Goal: Transaction & Acquisition: Purchase product/service

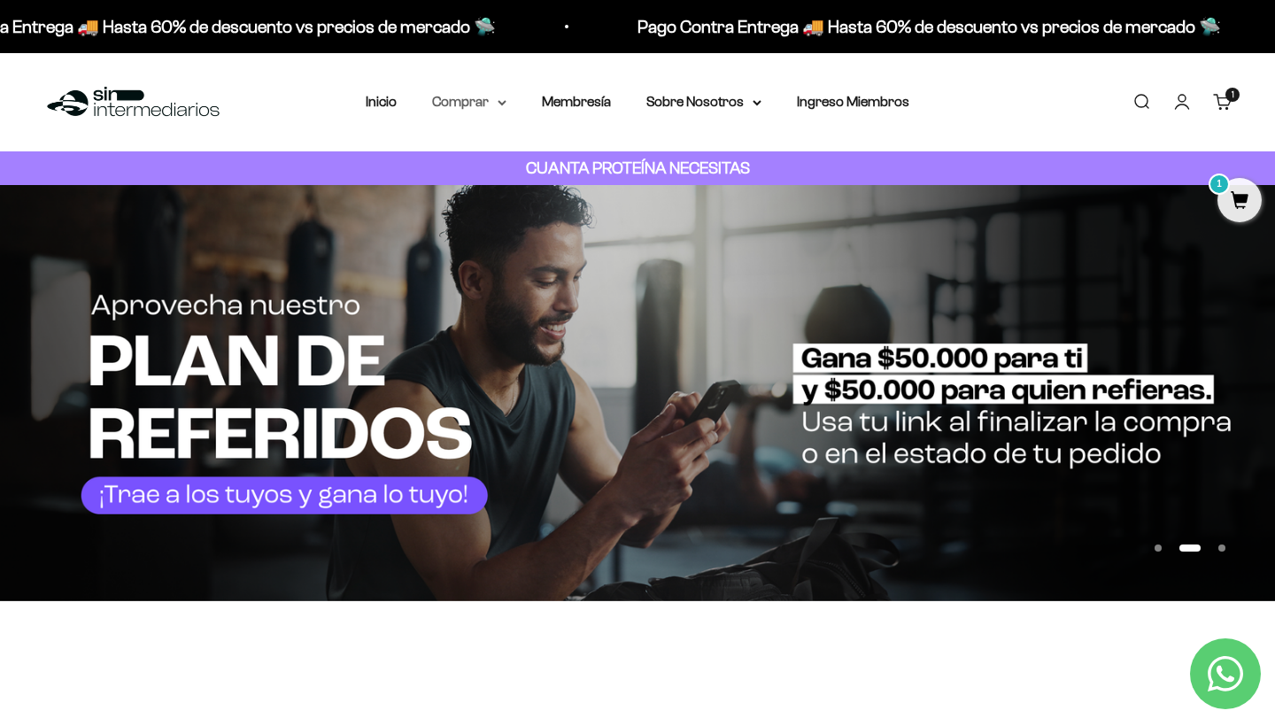
click at [467, 105] on summary "Comprar" at bounding box center [469, 101] width 74 height 23
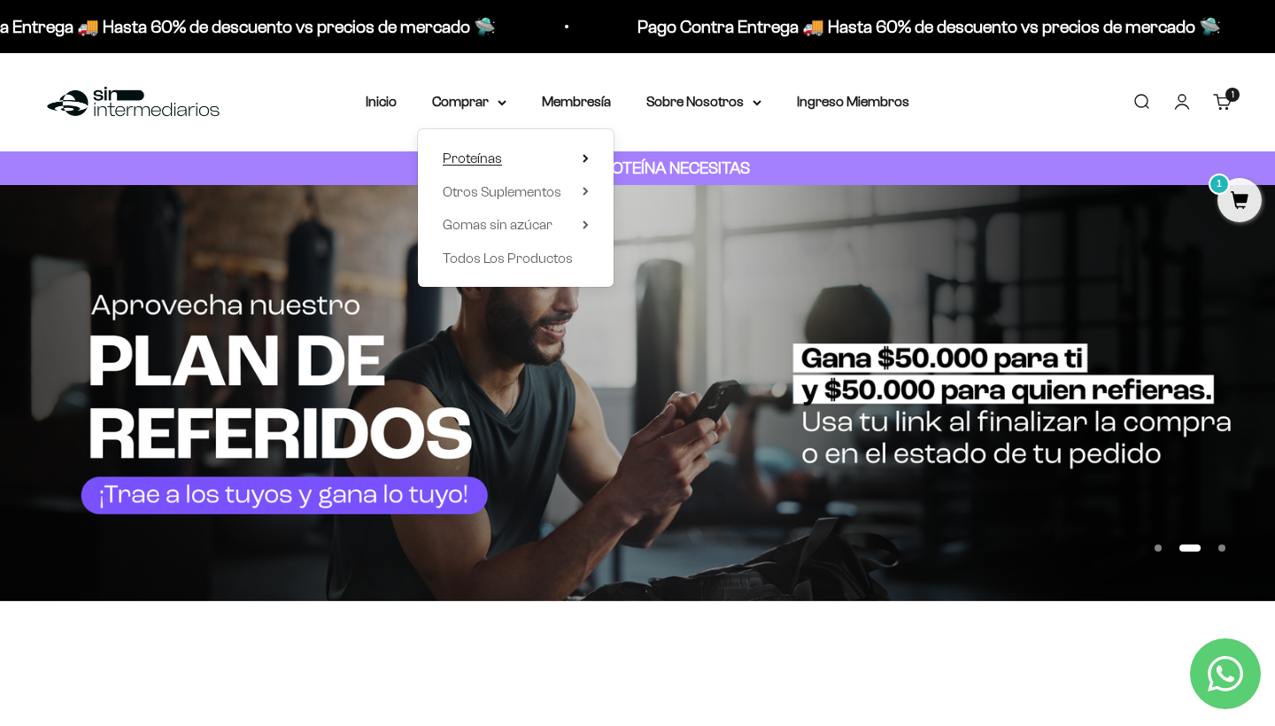
click at [469, 158] on span "Proteínas" at bounding box center [472, 158] width 59 height 15
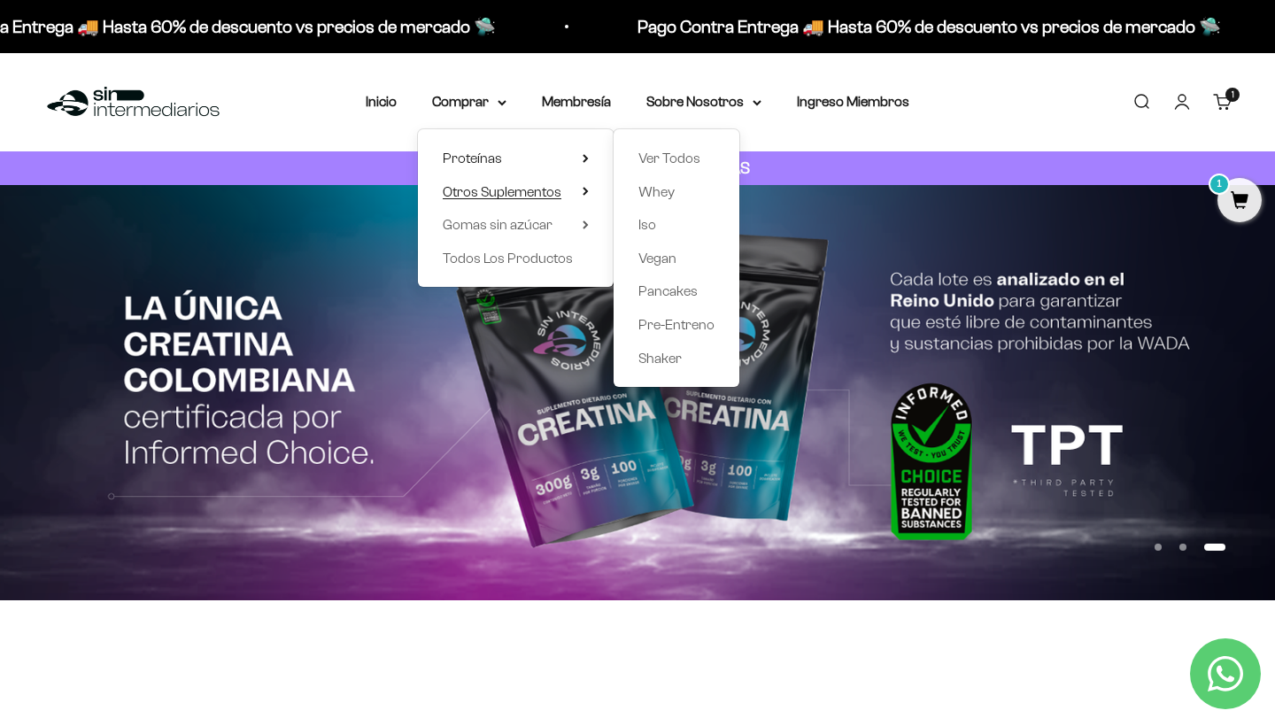
click at [554, 190] on span "Otros Suplementos" at bounding box center [502, 191] width 119 height 15
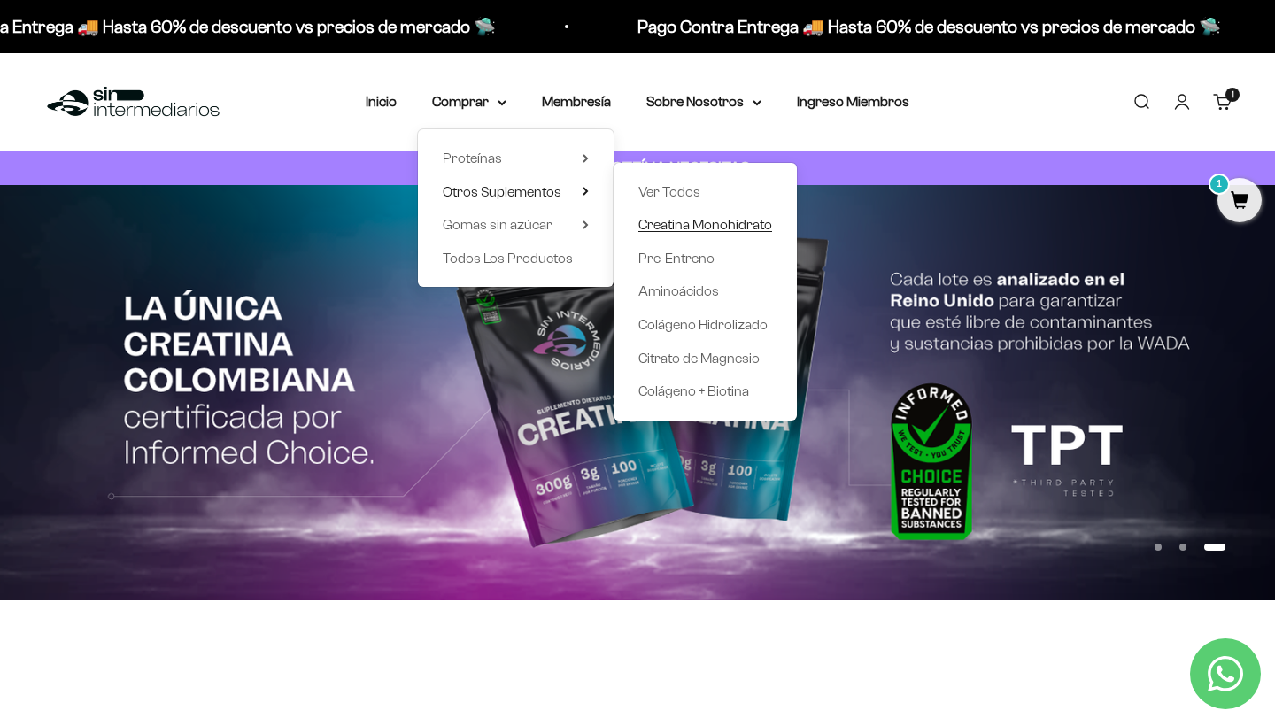
click at [677, 224] on span "Creatina Monohidrato" at bounding box center [705, 224] width 134 height 15
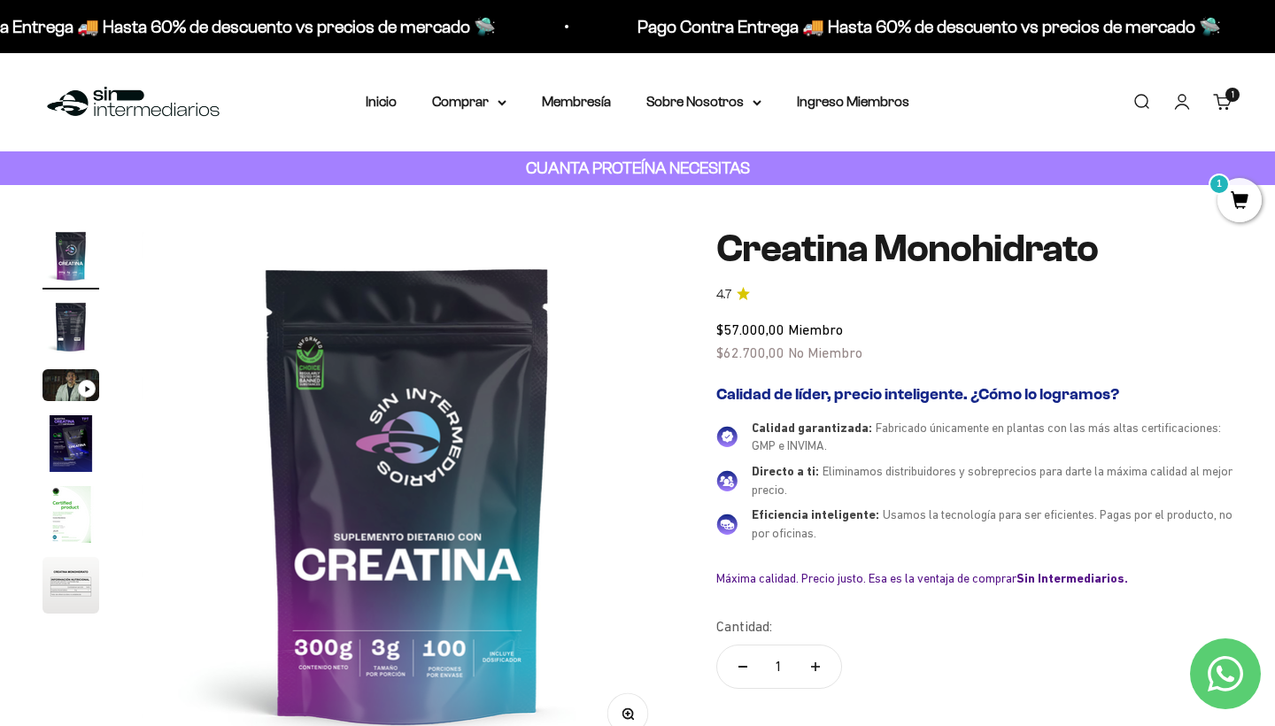
click at [73, 391] on img "Ir al artículo 3" at bounding box center [70, 385] width 57 height 32
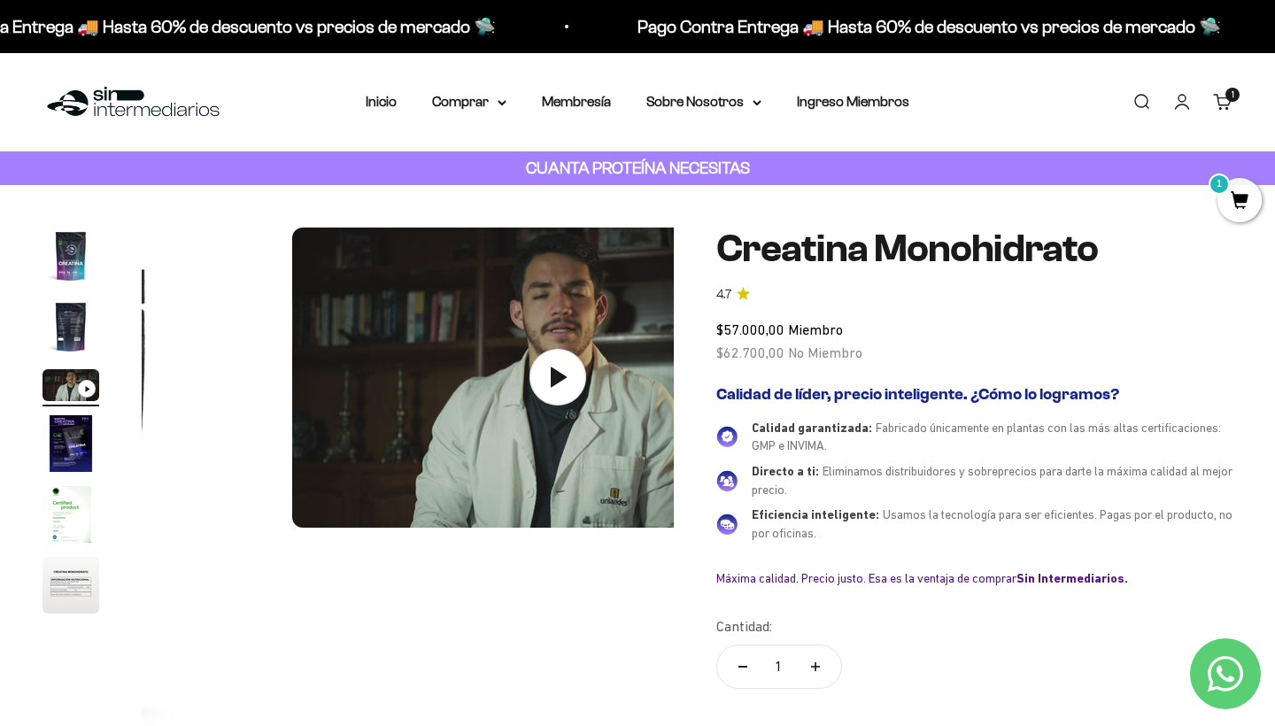
scroll to position [0, 1107]
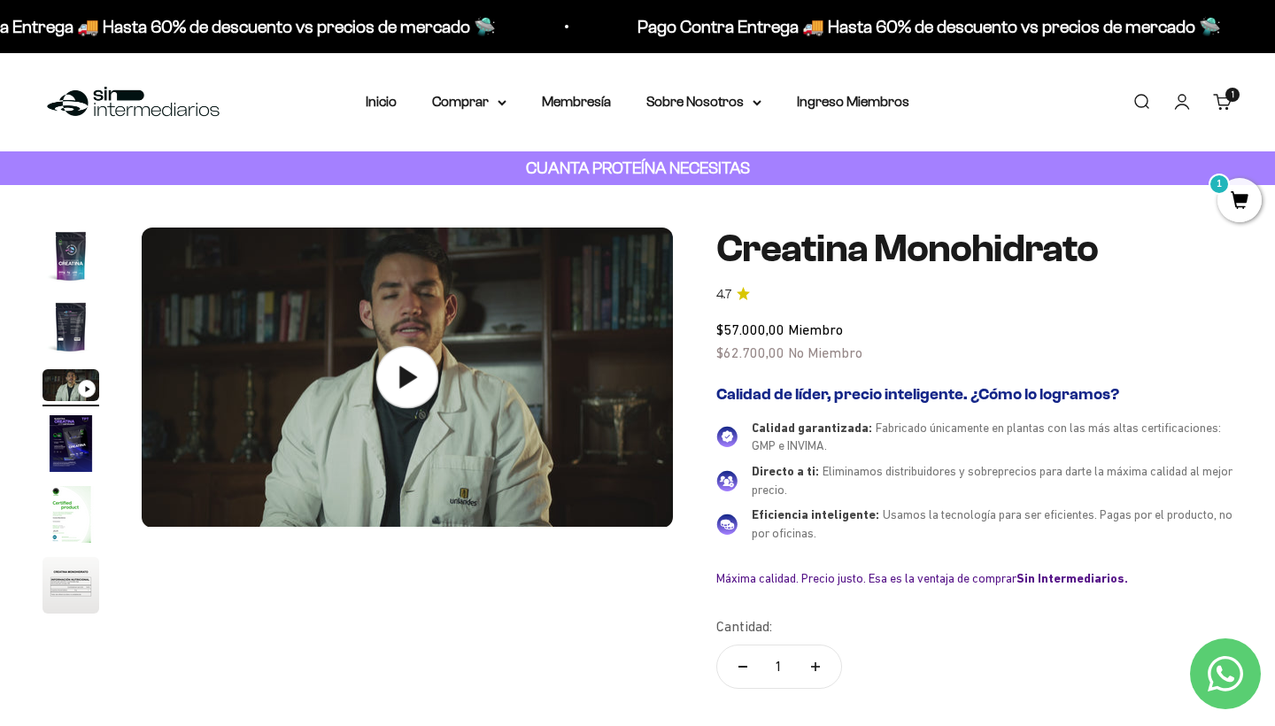
click at [421, 366] on icon at bounding box center [407, 377] width 62 height 62
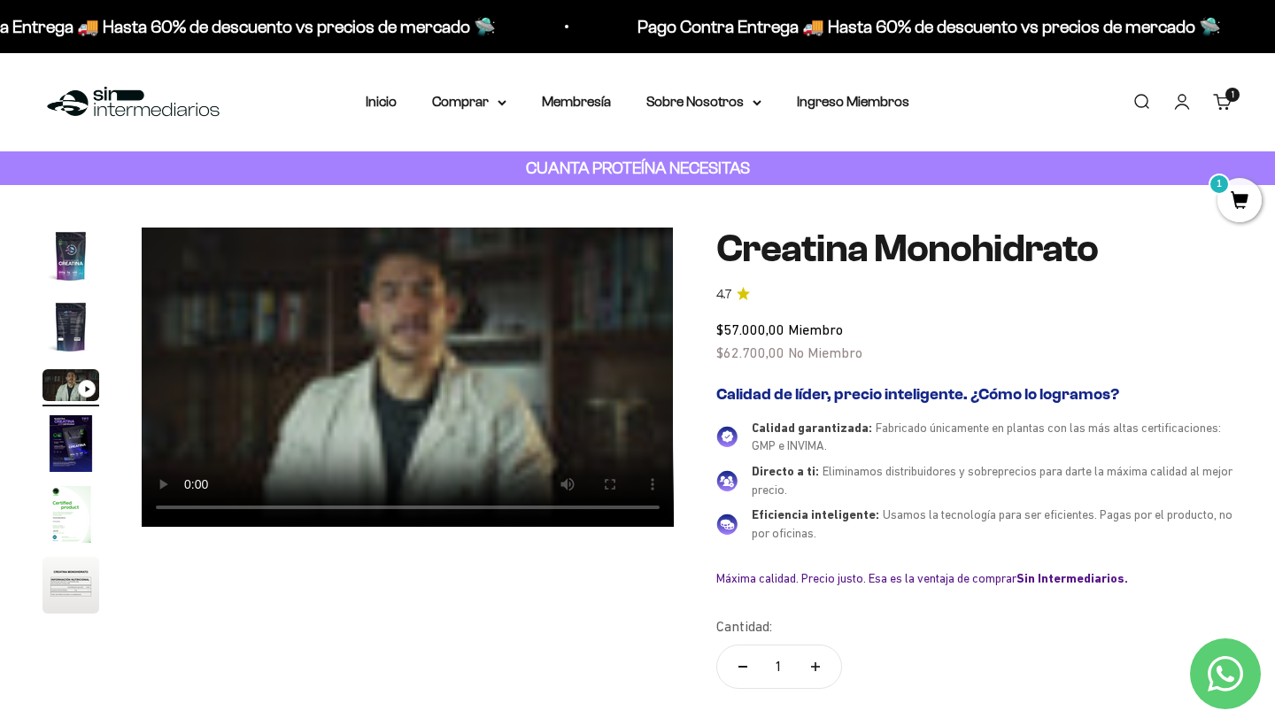
click at [168, 248] on video "Creatina Monohidrato" at bounding box center [408, 377] width 532 height 299
click at [1230, 104] on link "Carrito 1 artículo 1" at bounding box center [1222, 101] width 19 height 19
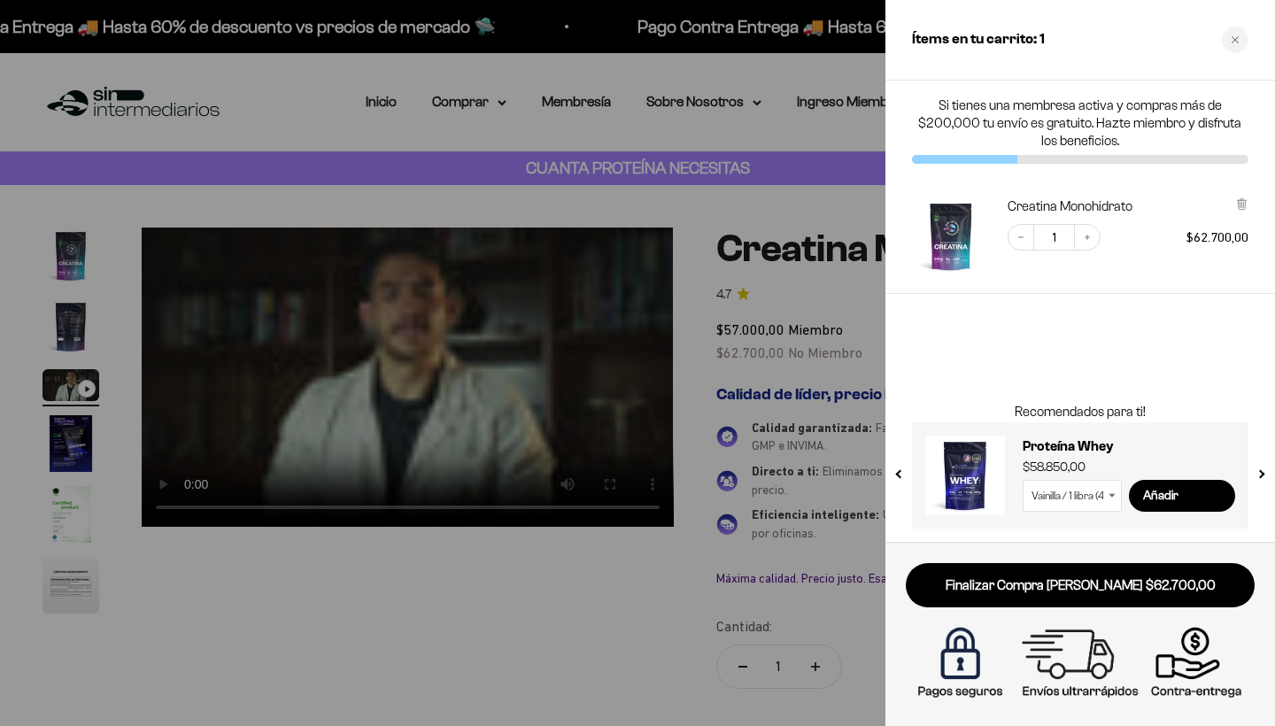
click at [583, 101] on div at bounding box center [637, 363] width 1275 height 726
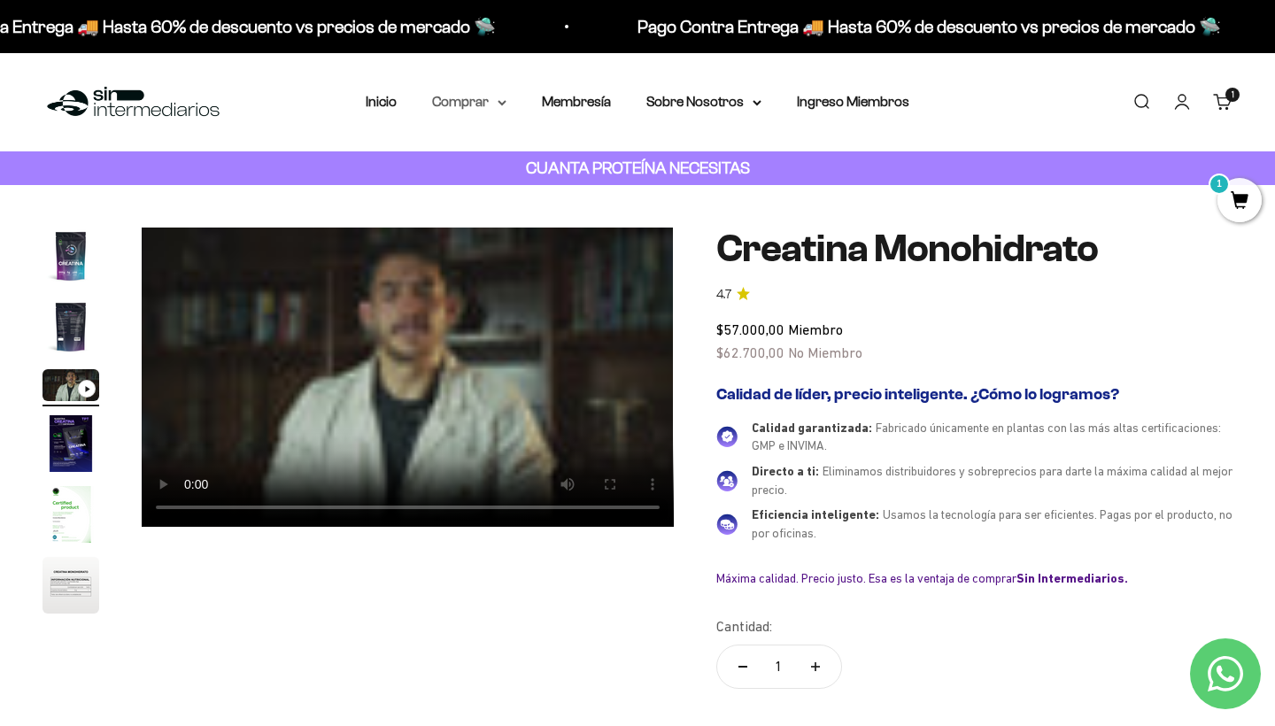
click at [480, 108] on summary "Comprar" at bounding box center [469, 101] width 74 height 23
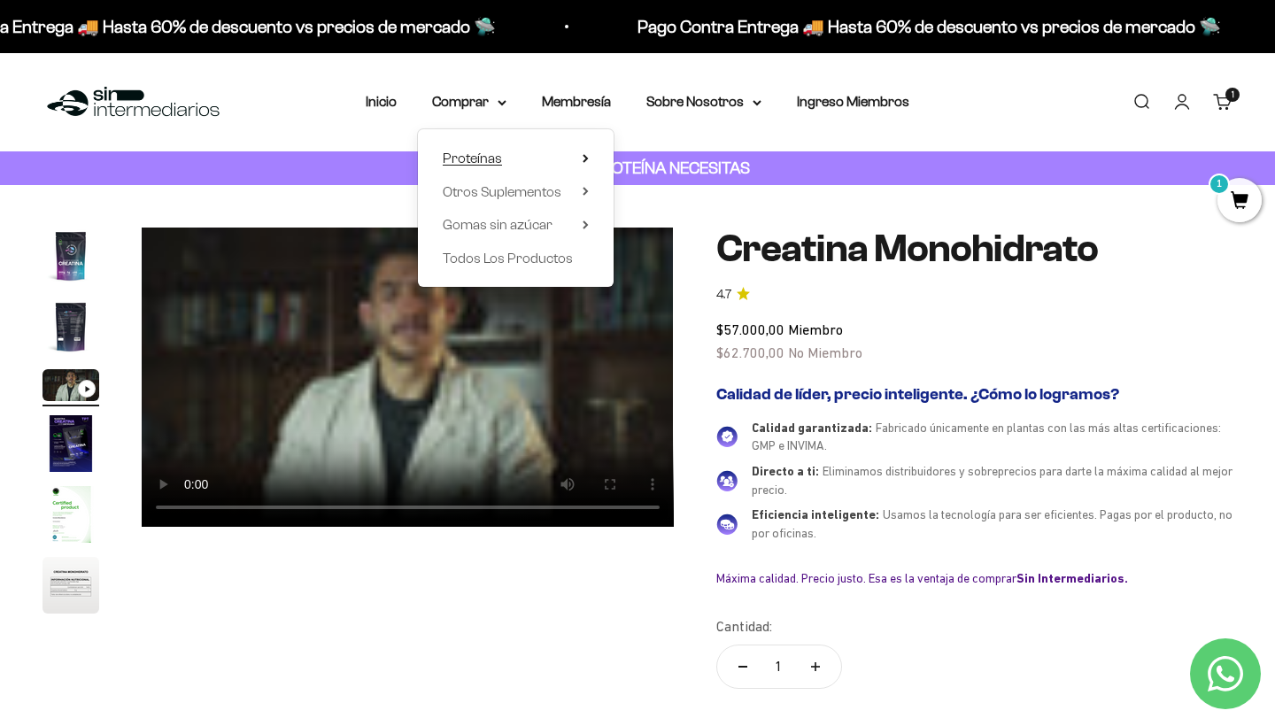
click at [483, 151] on span "Proteínas" at bounding box center [472, 158] width 59 height 15
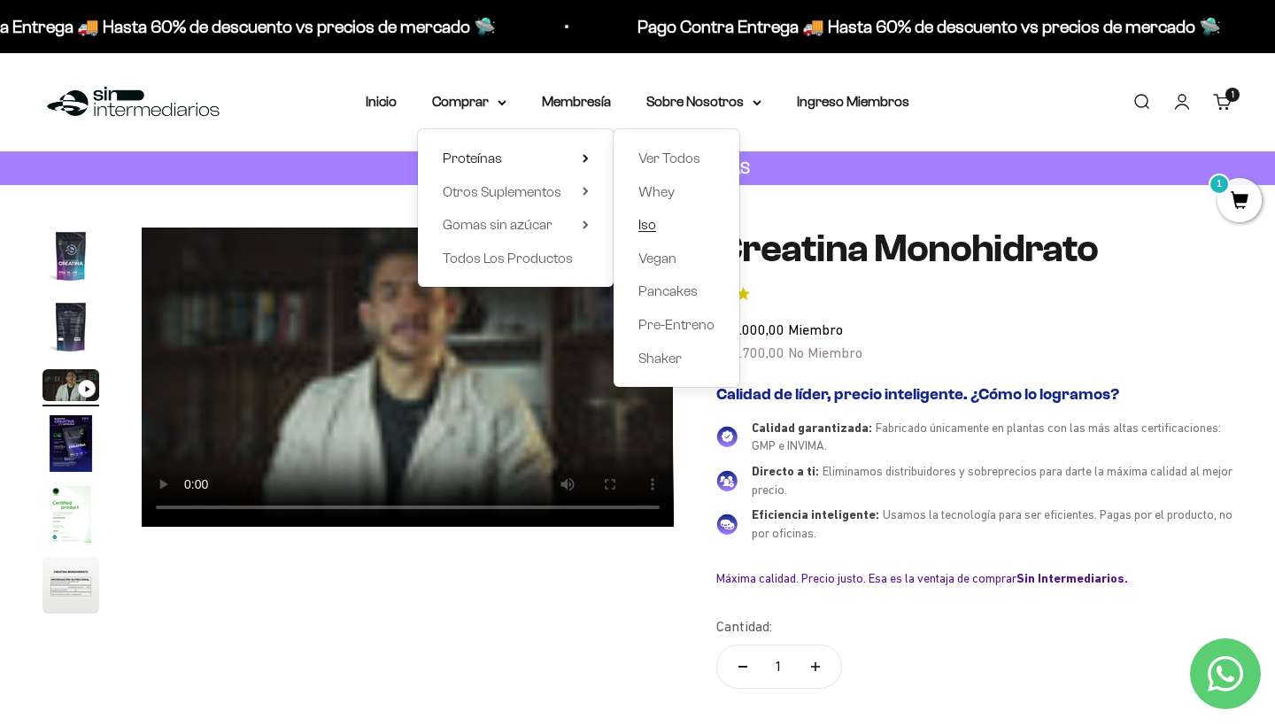
click at [645, 224] on span "Iso" at bounding box center [647, 224] width 18 height 15
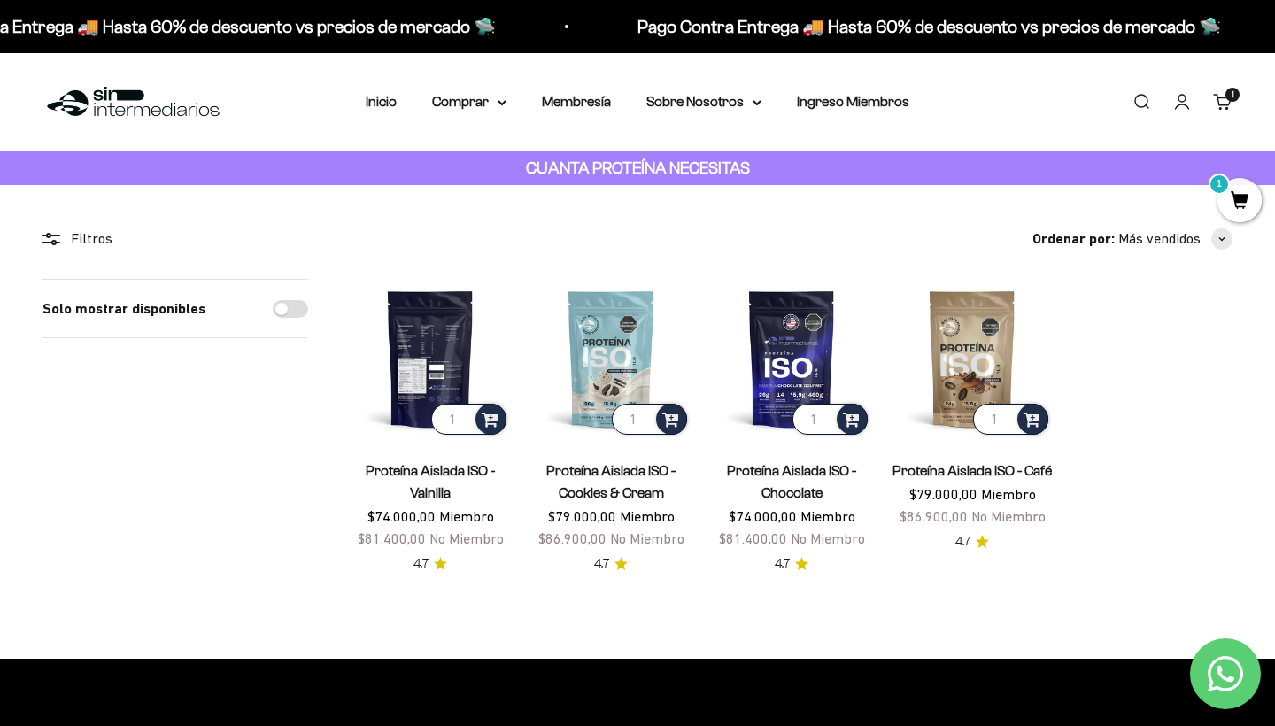
click at [403, 355] on img at bounding box center [430, 358] width 159 height 159
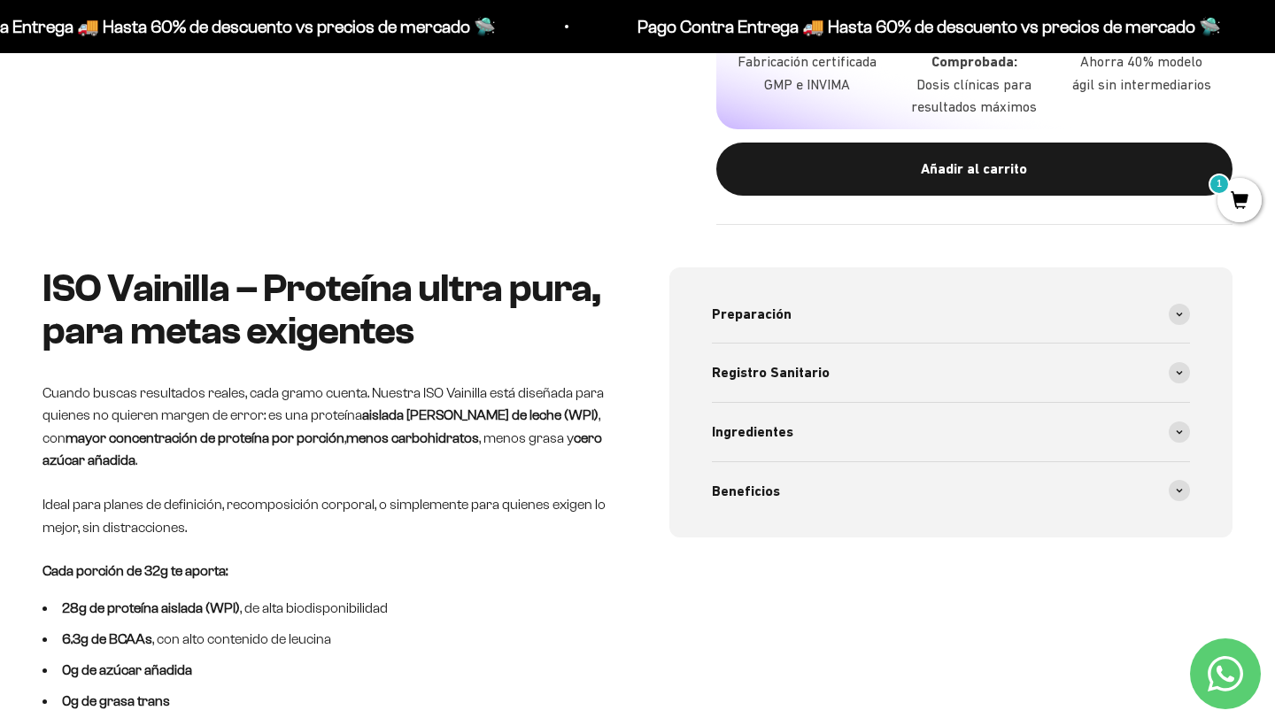
scroll to position [945, 0]
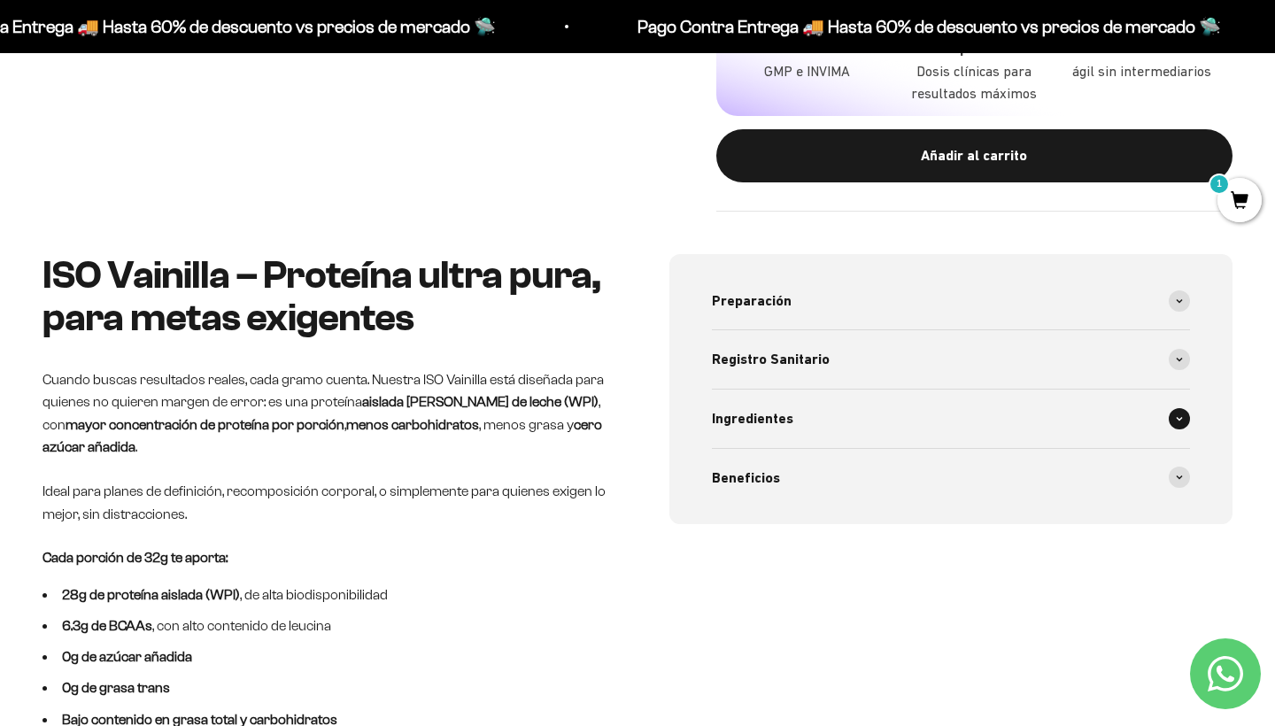
click at [761, 430] on span "Ingredientes" at bounding box center [752, 418] width 81 height 23
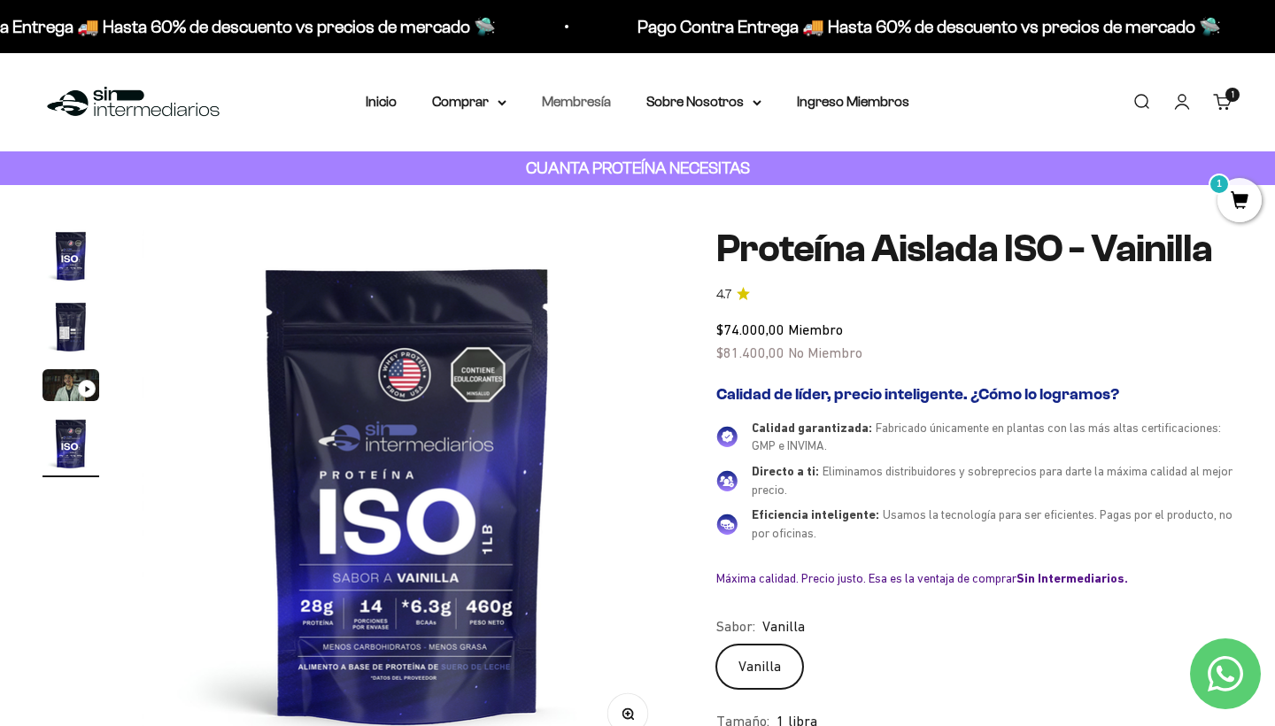
scroll to position [0, 0]
click at [432, 107] on summary "Comprar" at bounding box center [469, 101] width 74 height 23
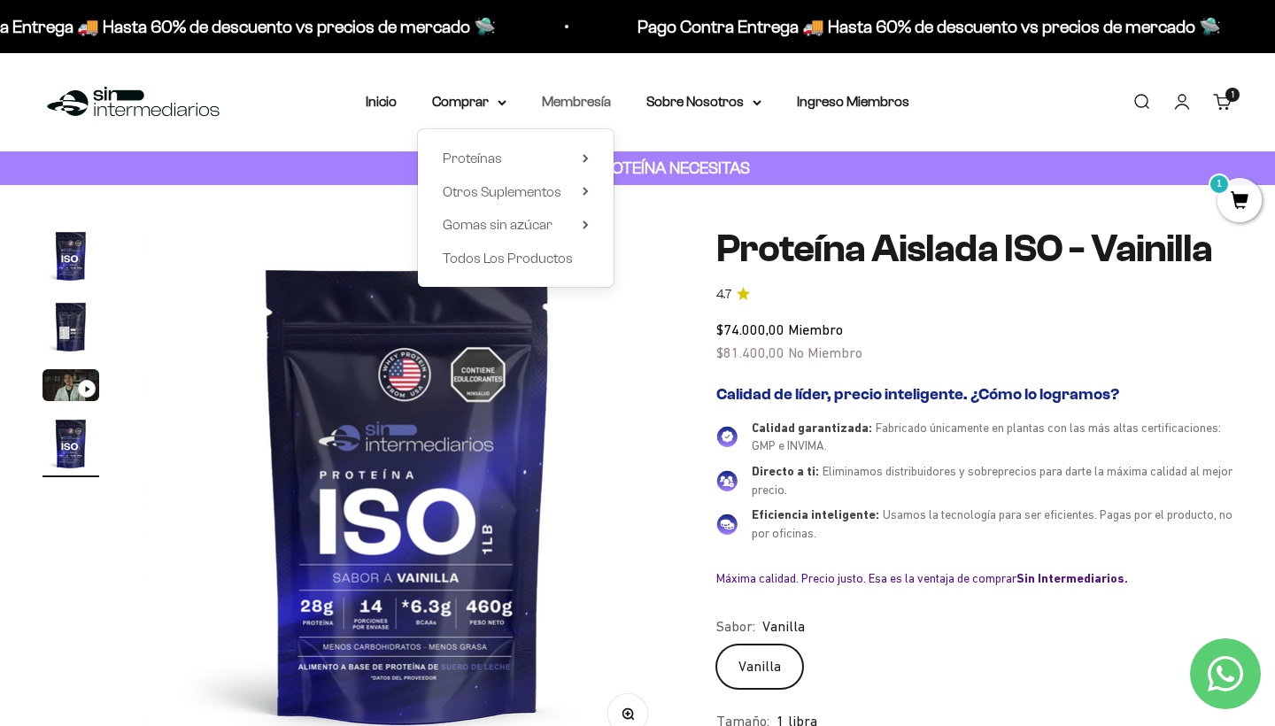
click at [598, 102] on link "Membresía" at bounding box center [576, 101] width 69 height 15
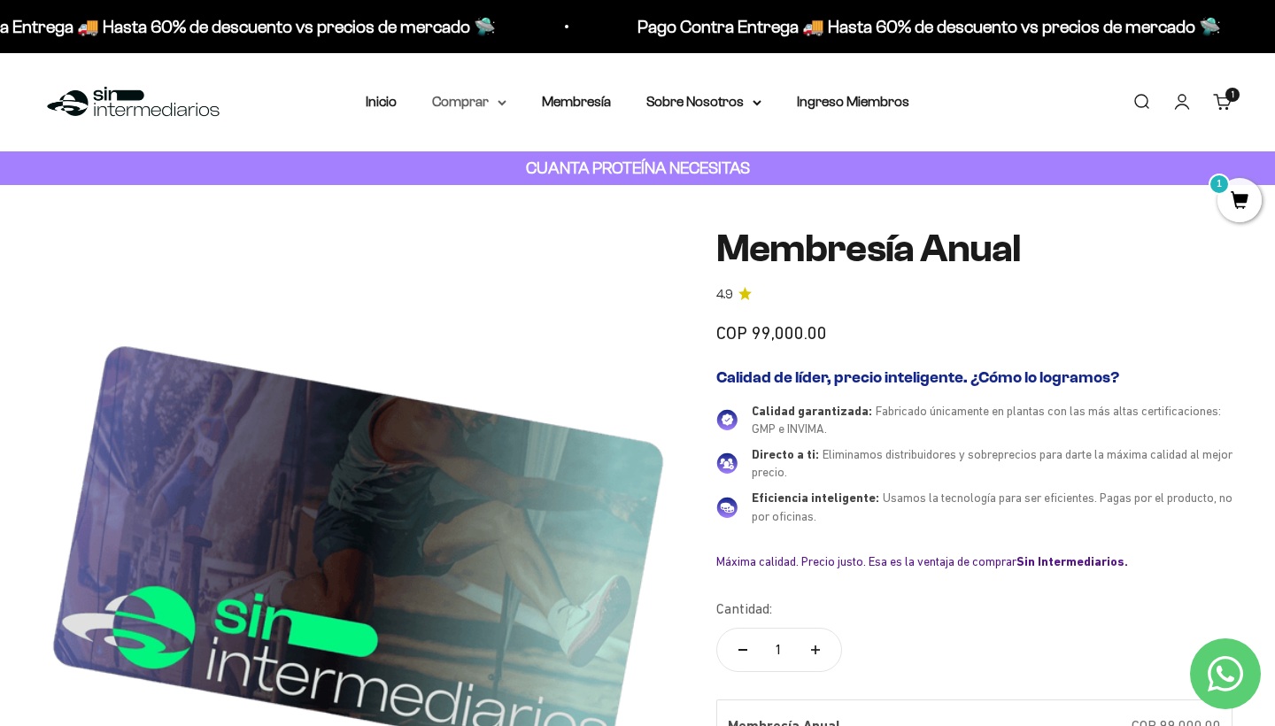
click at [470, 97] on summary "Comprar" at bounding box center [469, 101] width 74 height 23
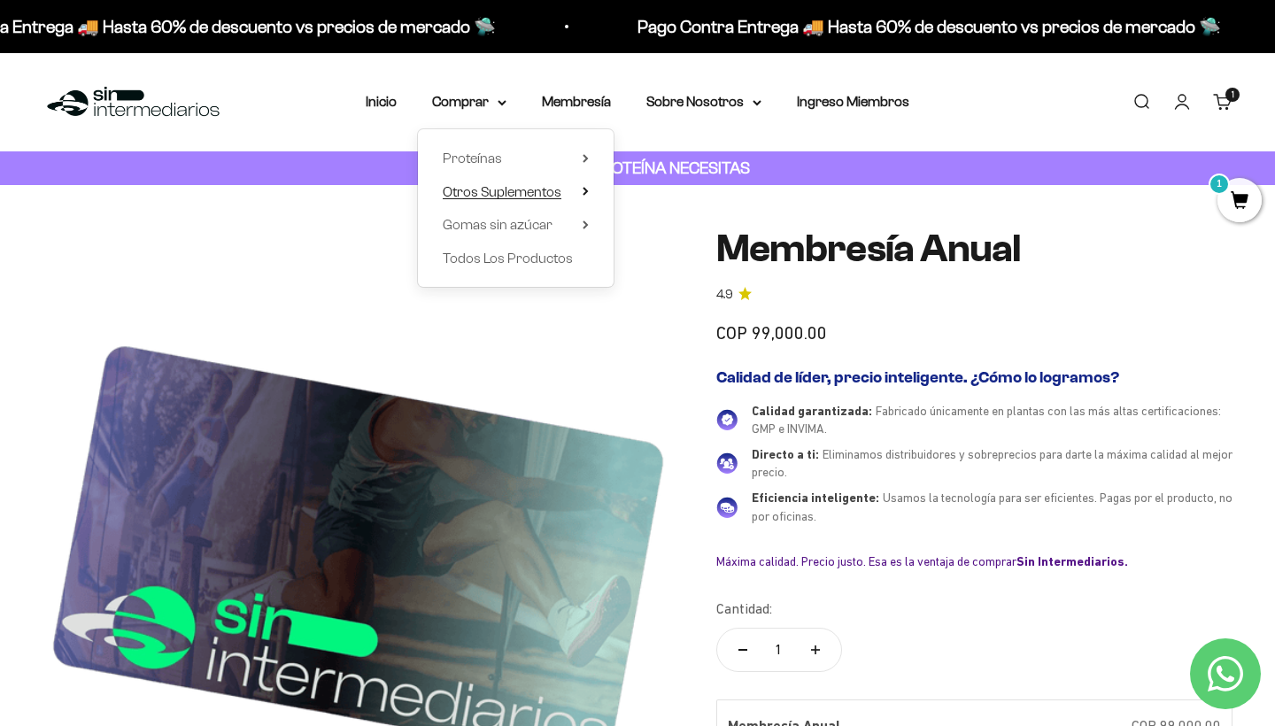
click at [551, 191] on span "Otros Suplementos" at bounding box center [502, 191] width 119 height 15
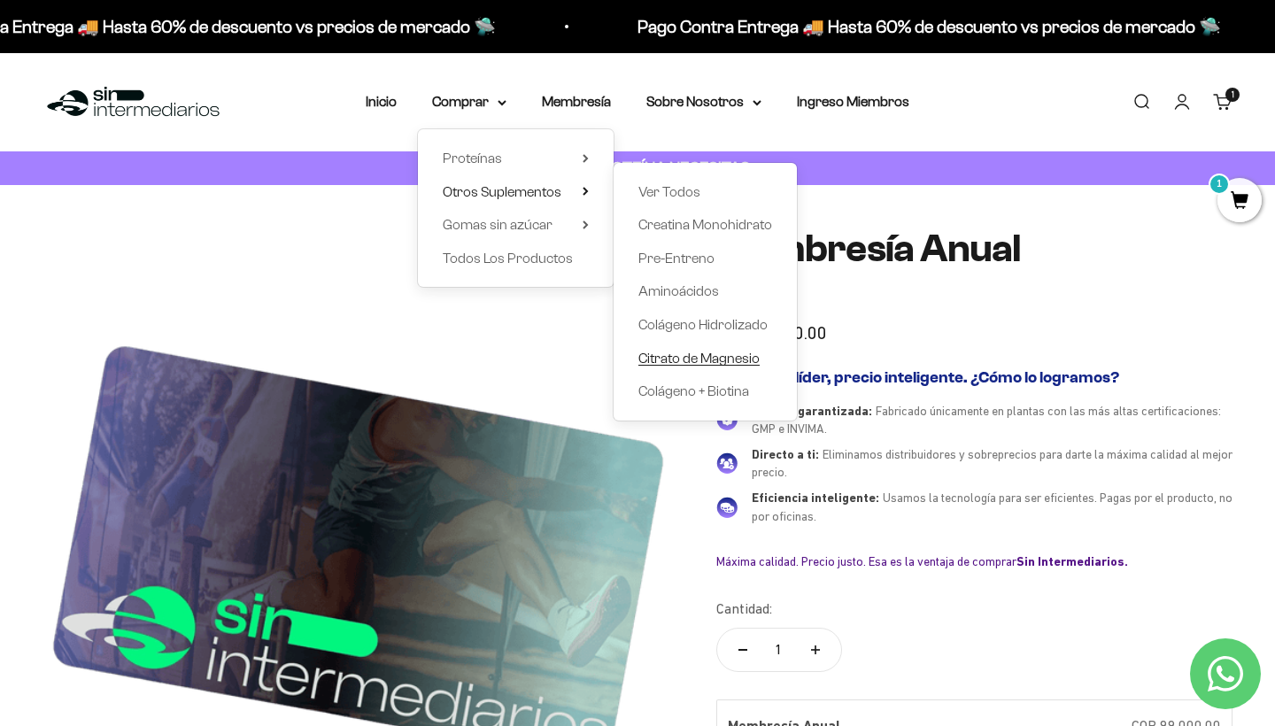
click at [655, 356] on span "Citrato de Magnesio" at bounding box center [698, 358] width 121 height 15
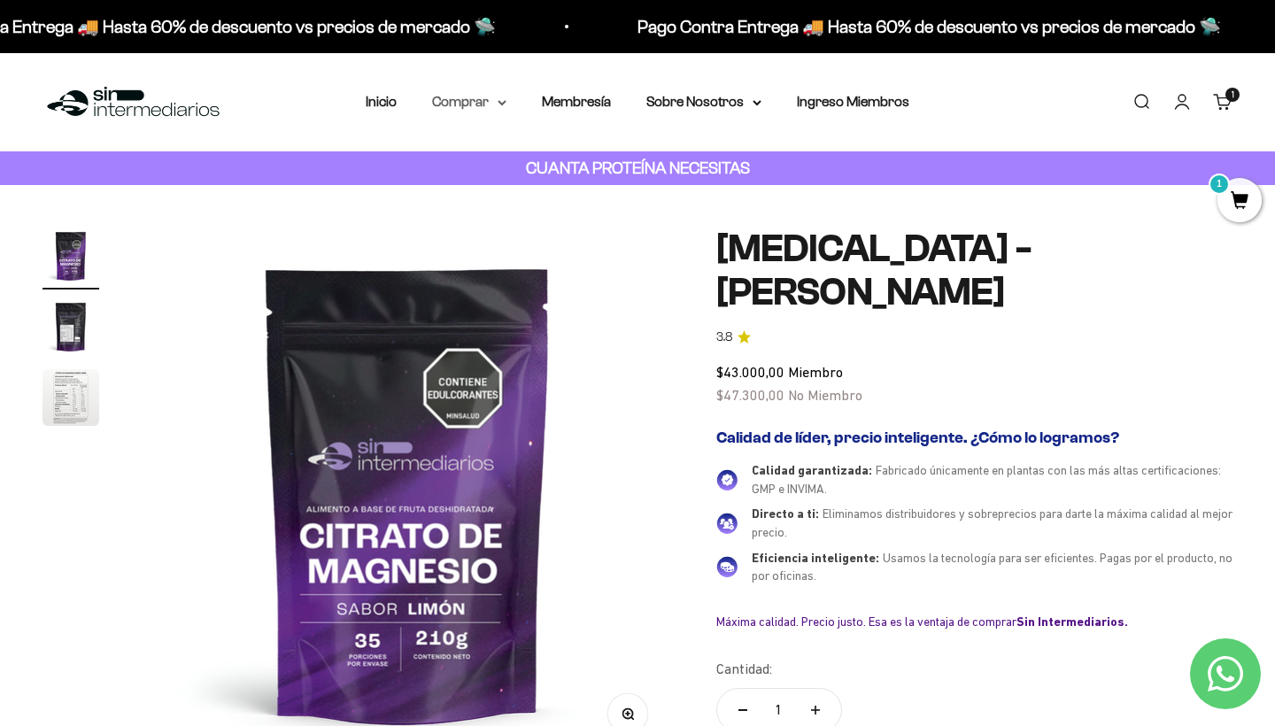
click at [477, 107] on summary "Comprar" at bounding box center [469, 101] width 74 height 23
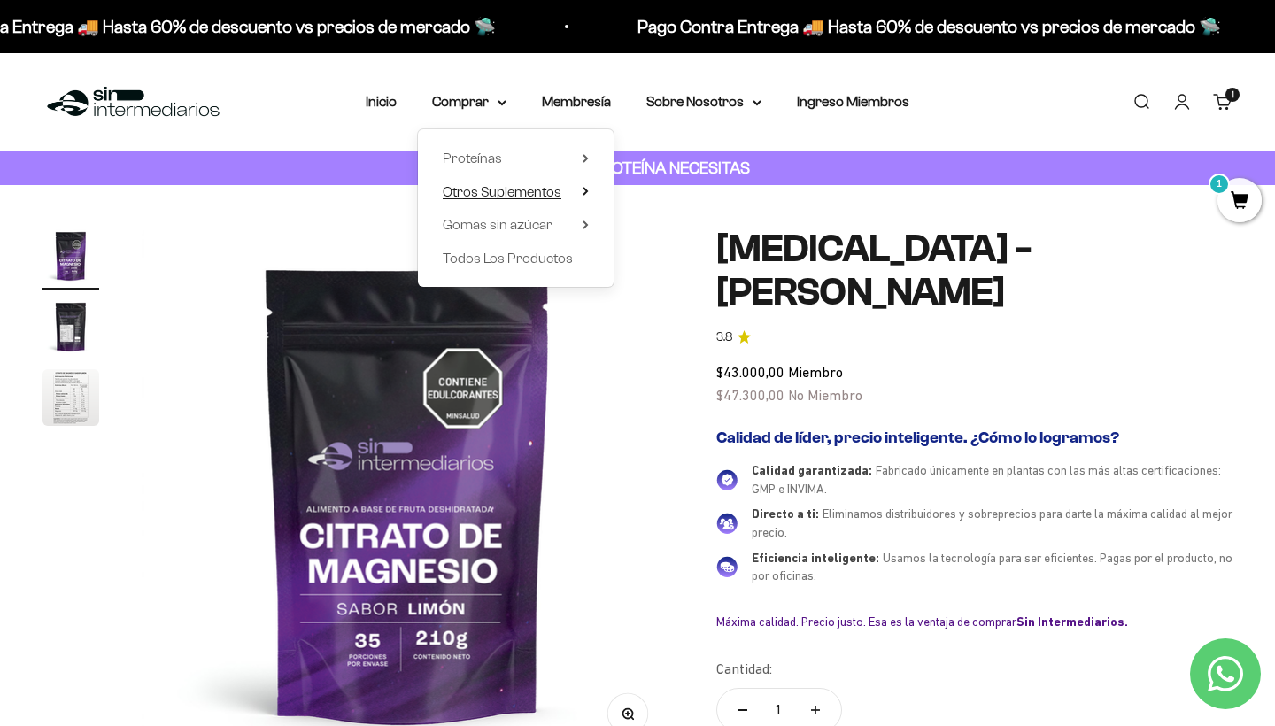
click at [493, 190] on span "Otros Suplementos" at bounding box center [502, 191] width 119 height 15
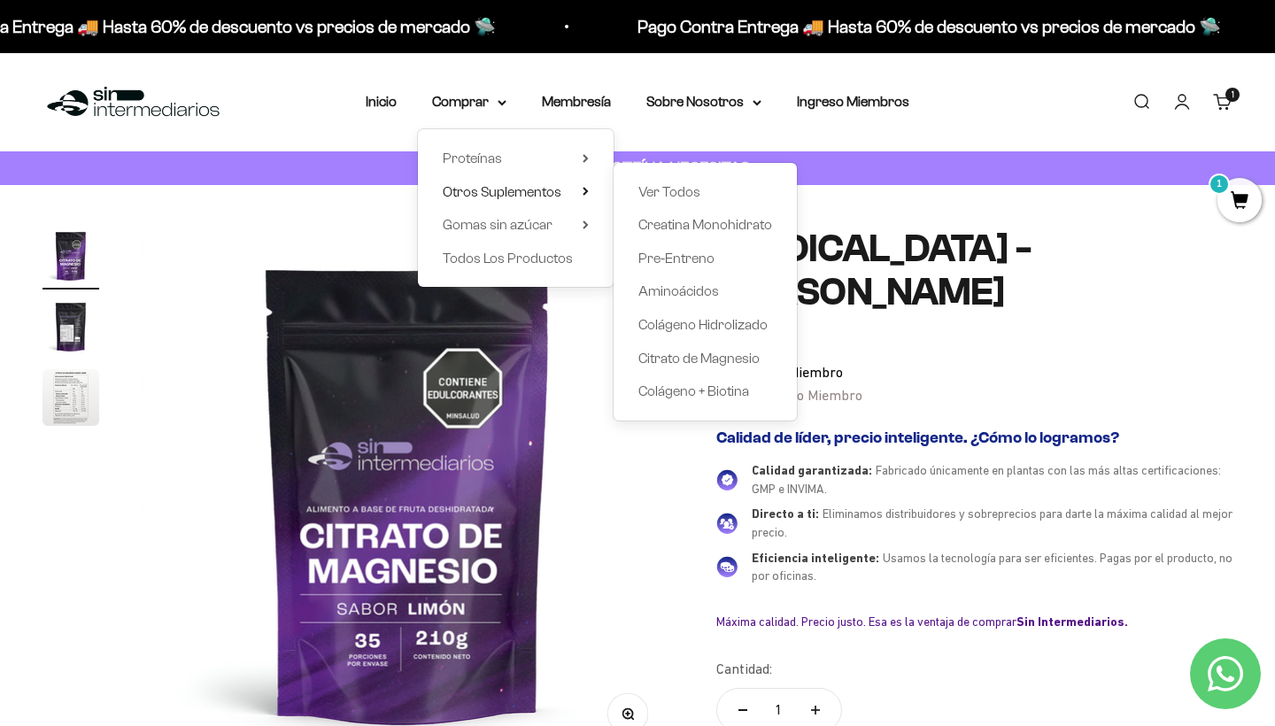
click at [634, 504] on img at bounding box center [408, 494] width 532 height 532
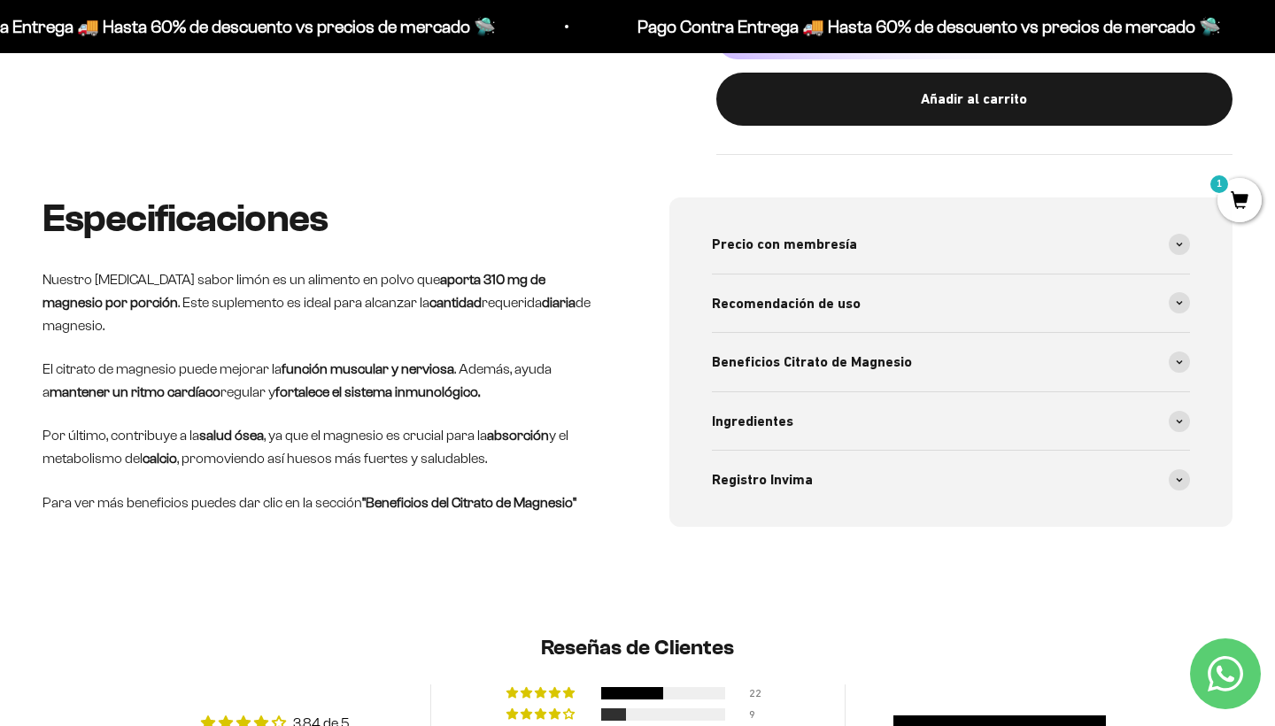
scroll to position [865, 0]
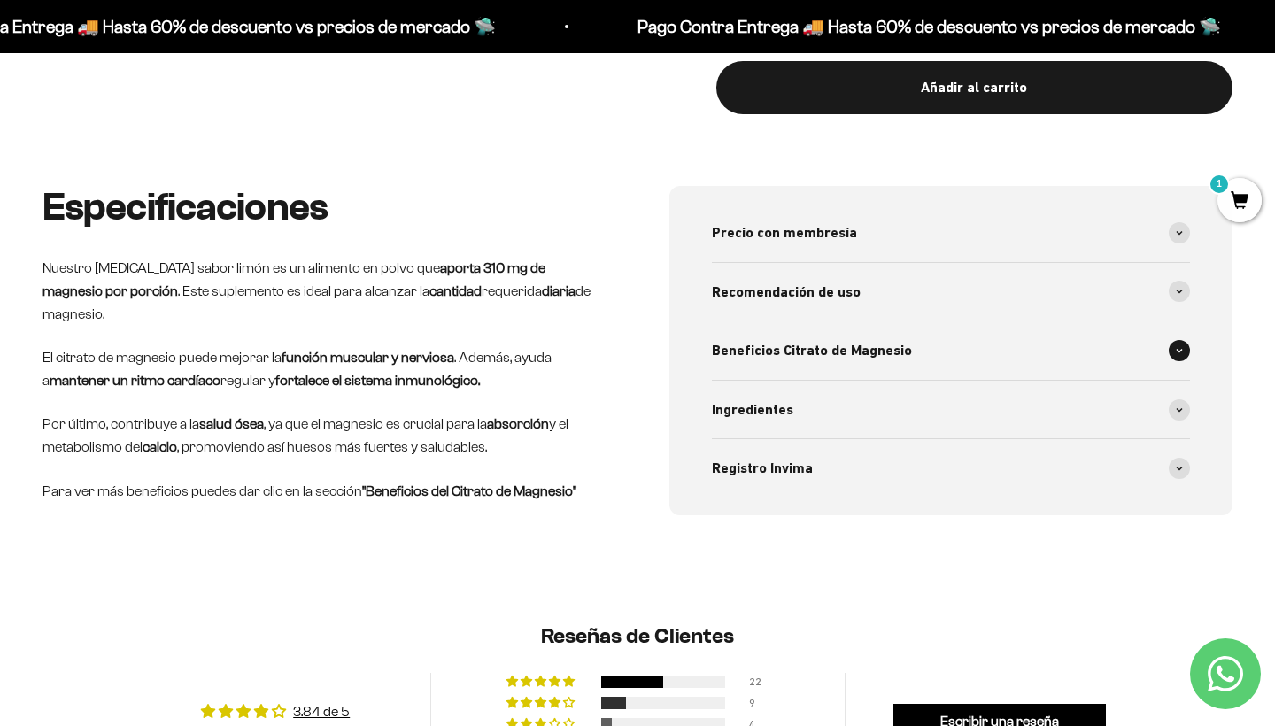
click at [745, 344] on span "Beneficios Citrato de Magnesio" at bounding box center [812, 350] width 200 height 23
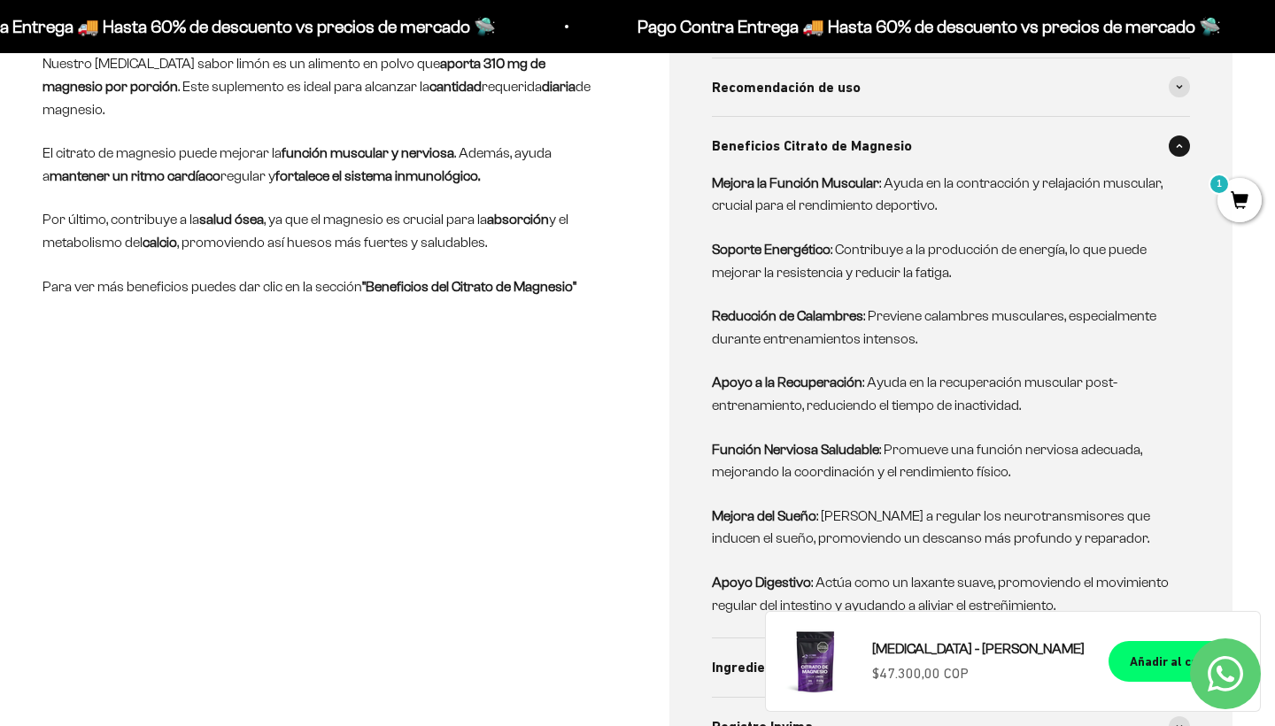
scroll to position [1138, 0]
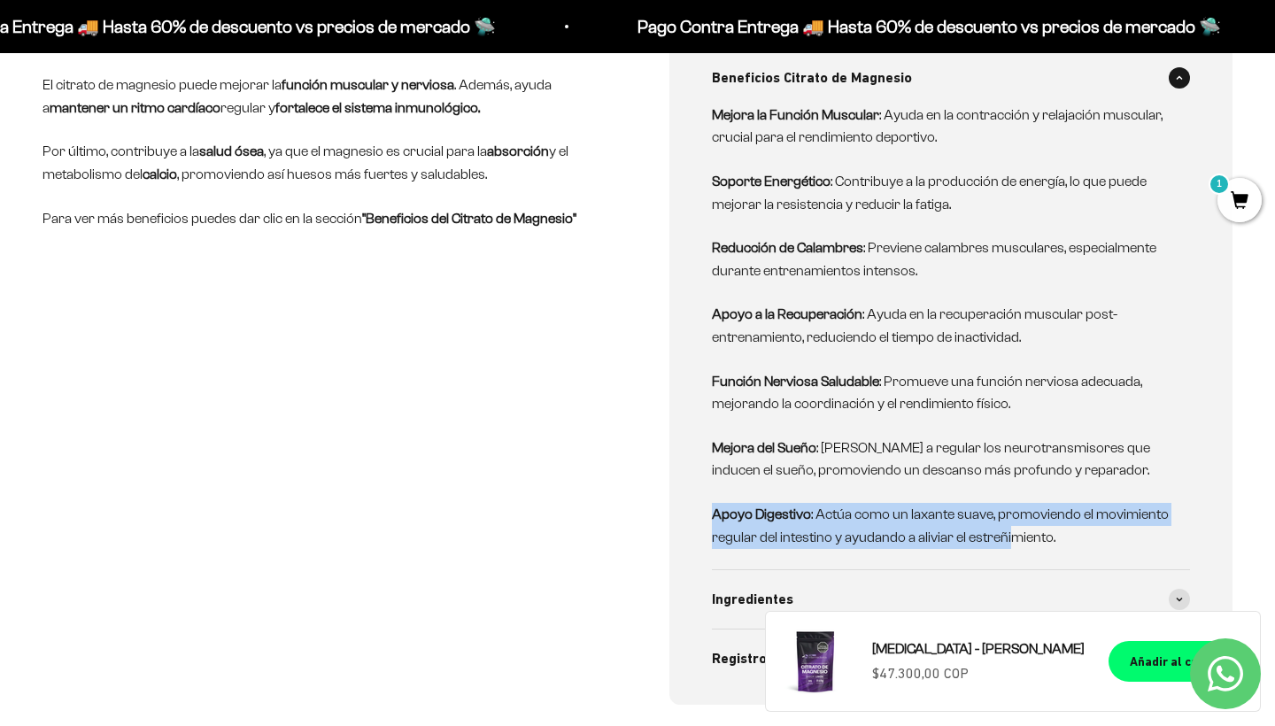
drag, startPoint x: 709, startPoint y: 490, endPoint x: 1011, endPoint y: 522, distance: 303.7
click at [1011, 521] on div "Precio con membresía Precio por dosis de 310mg de magnesio: $828 pesos Recomend…" at bounding box center [950, 309] width 563 height 792
click at [1108, 513] on p "Apoyo Digestivo : Actúa como un laxante suave, promoviendo el movimiento regula…" at bounding box center [940, 525] width 457 height 45
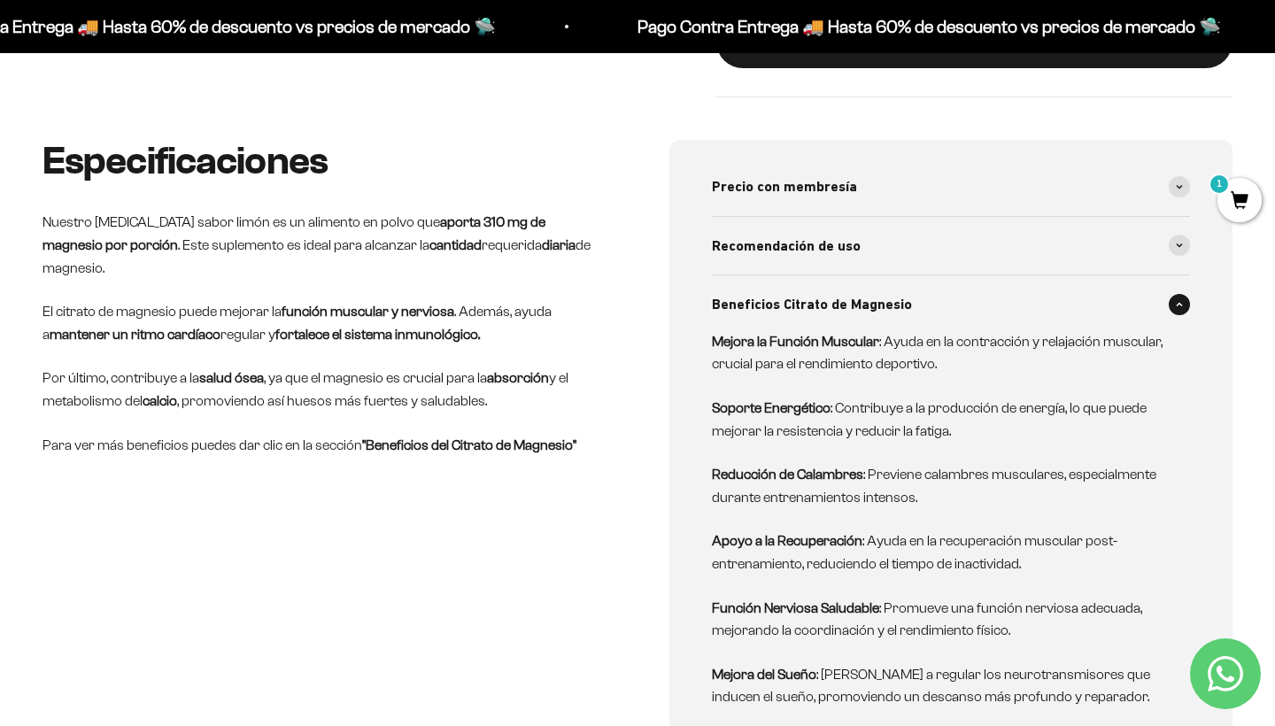
scroll to position [908, 0]
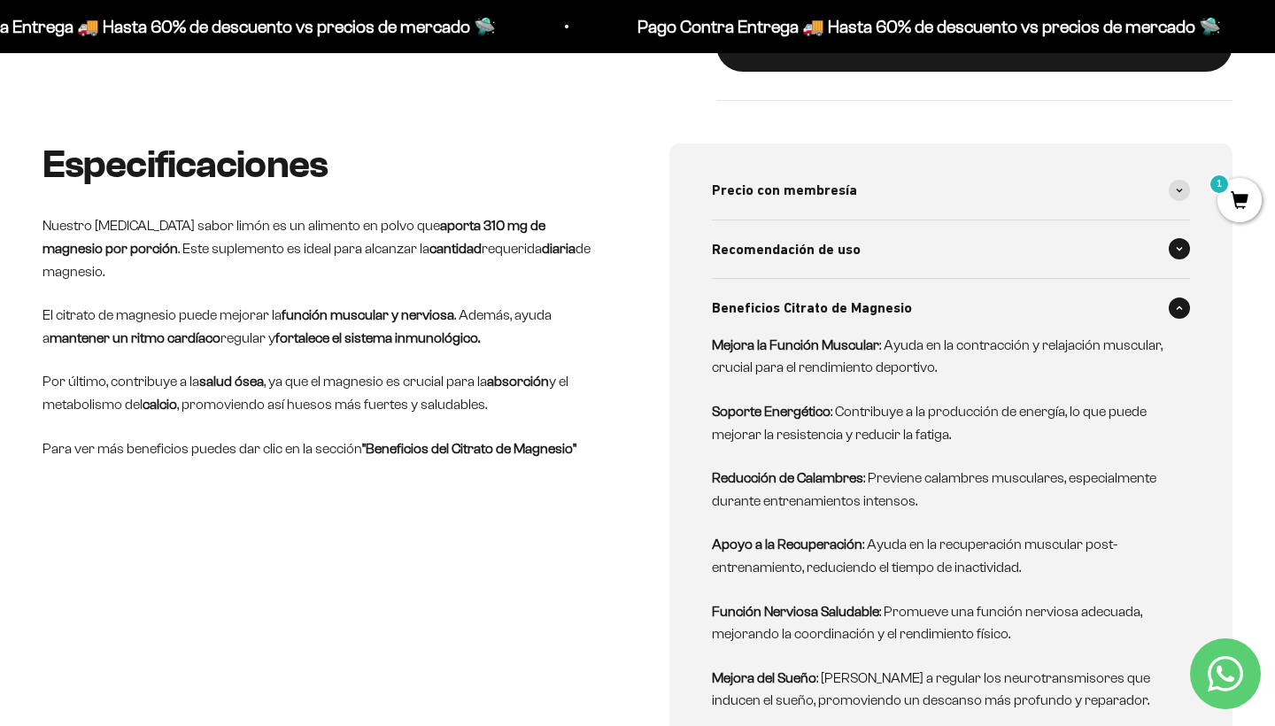
click at [780, 238] on span "Recomendación de uso" at bounding box center [786, 249] width 149 height 23
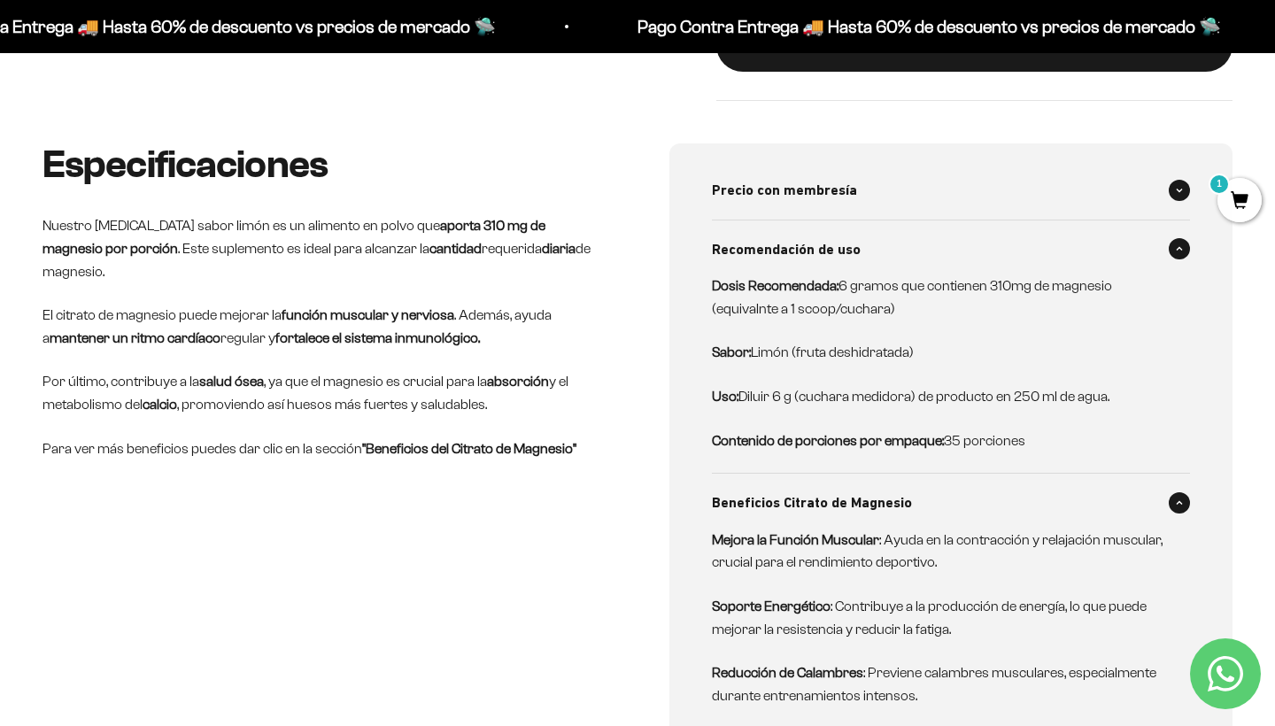
click at [803, 179] on span "Precio con membresía" at bounding box center [784, 190] width 145 height 23
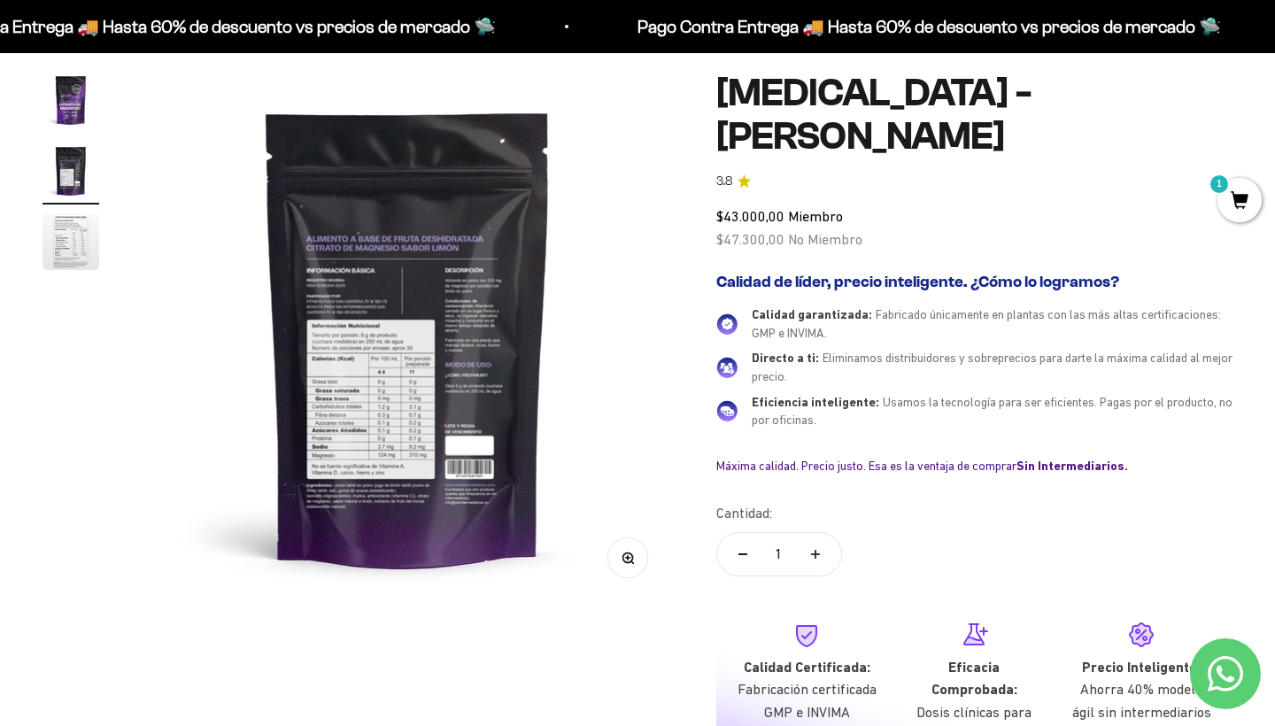
scroll to position [180, 0]
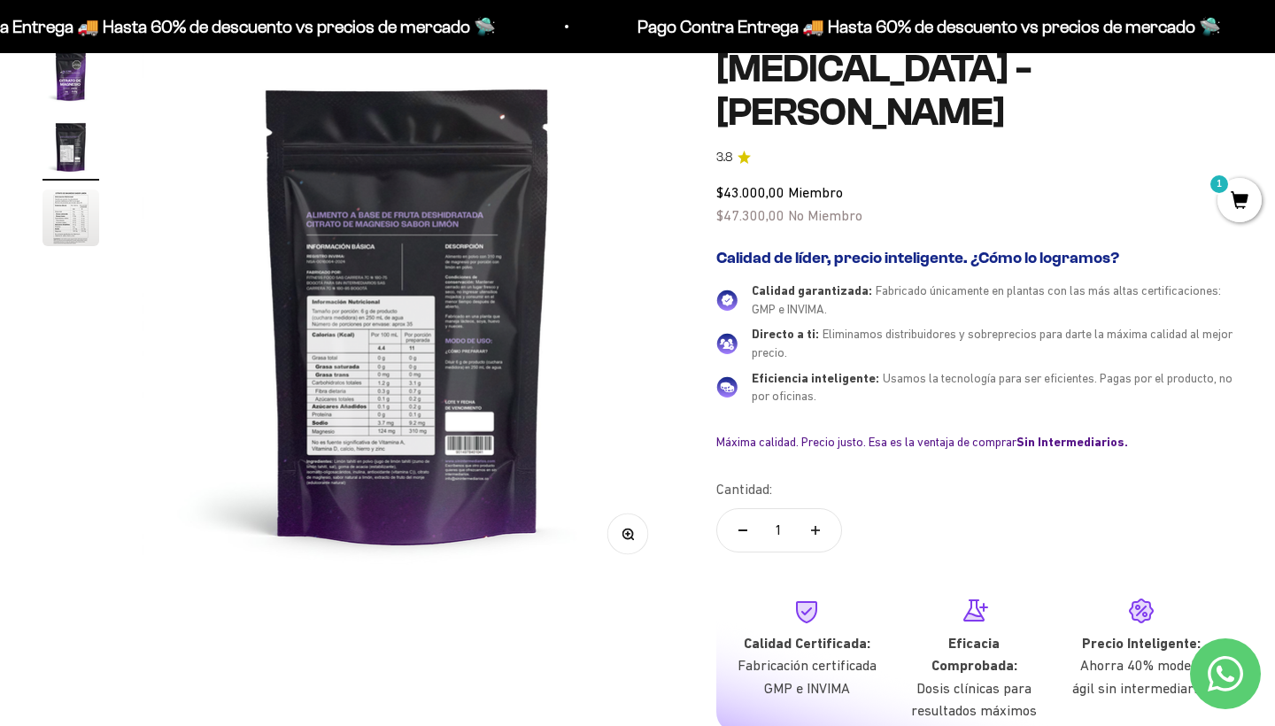
click at [813, 532] on button "Aumentar cantidad" at bounding box center [815, 530] width 51 height 42
click at [745, 527] on button "Reducir cantidad" at bounding box center [742, 530] width 51 height 42
type input "2"
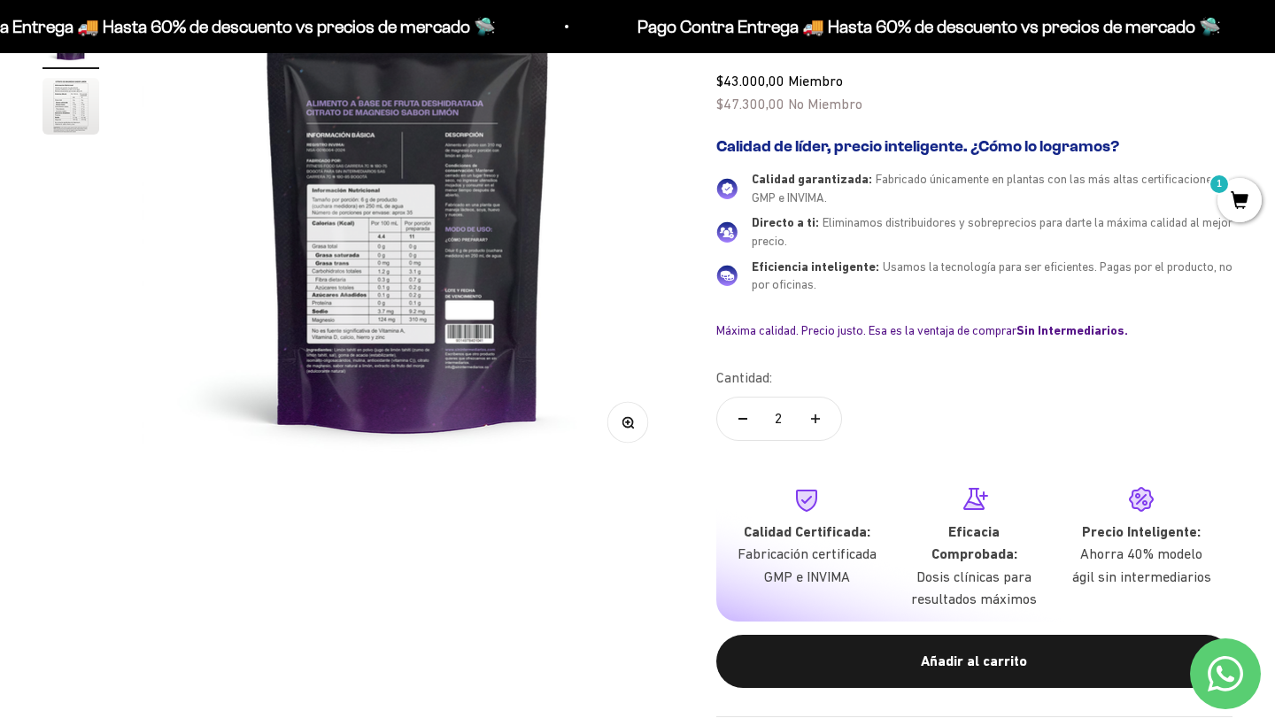
scroll to position [292, 0]
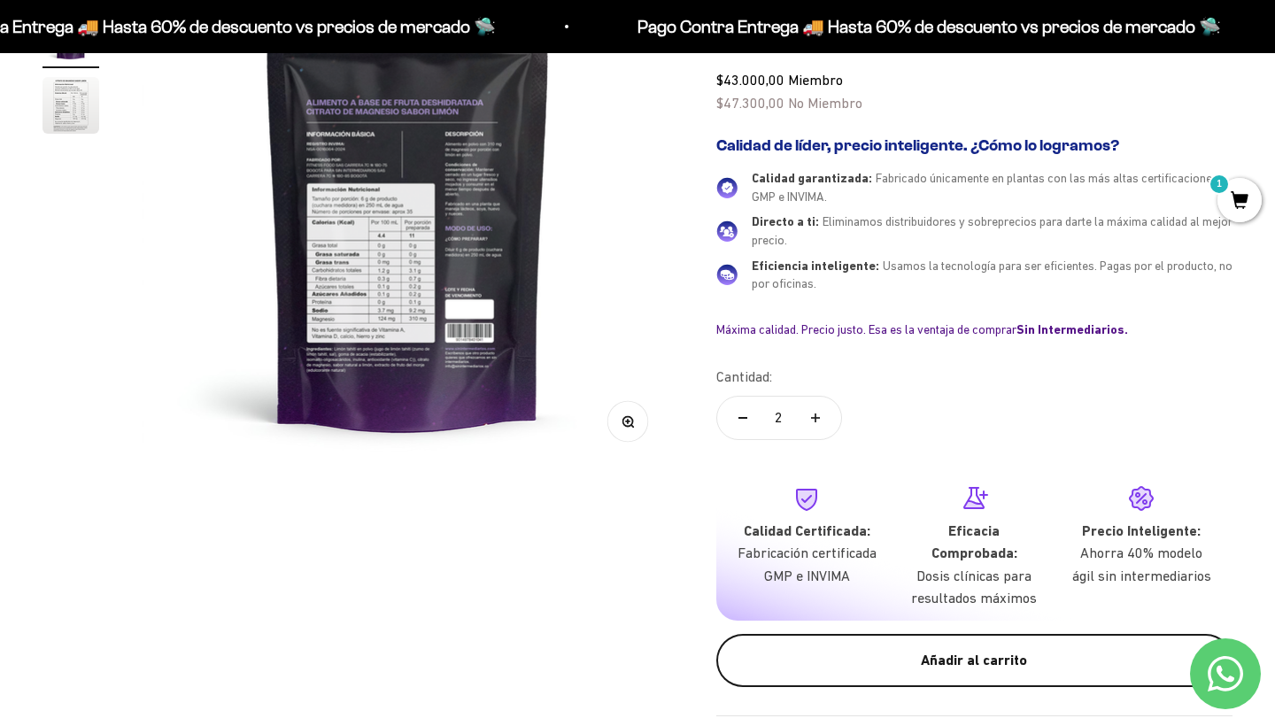
click at [901, 634] on button "Añadir al carrito" at bounding box center [974, 660] width 516 height 53
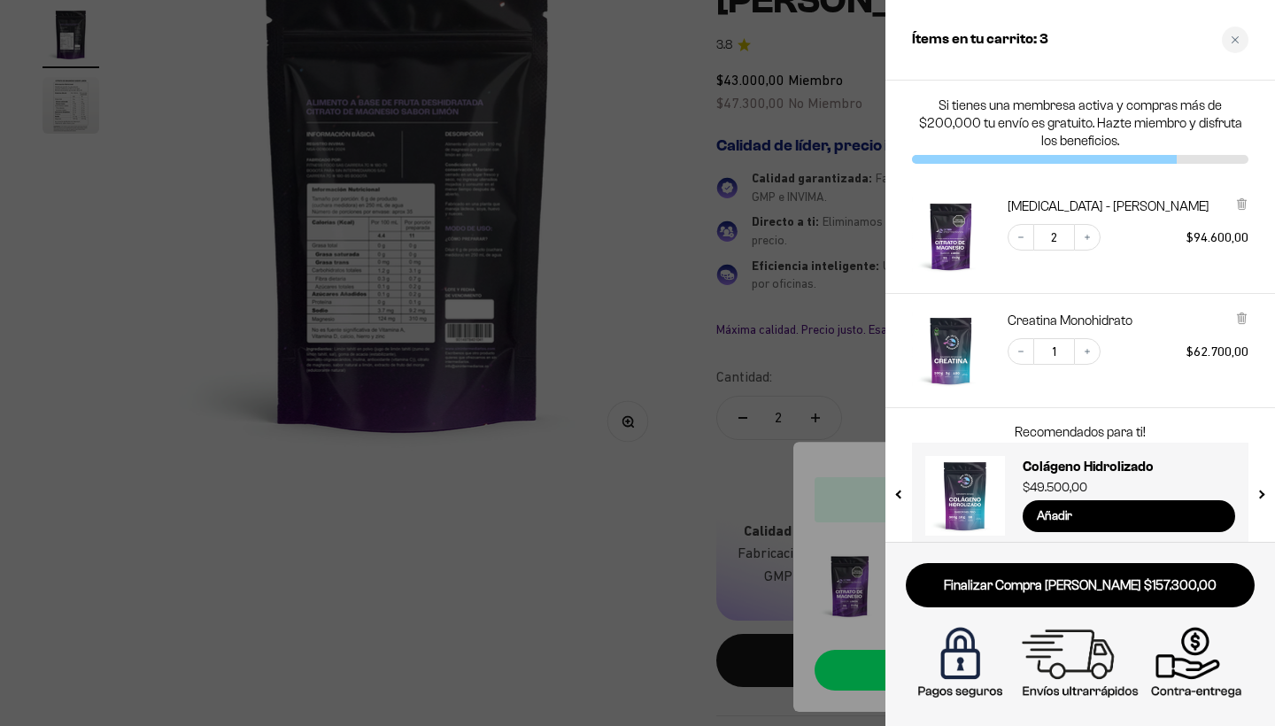
click at [395, 467] on div at bounding box center [637, 363] width 1275 height 726
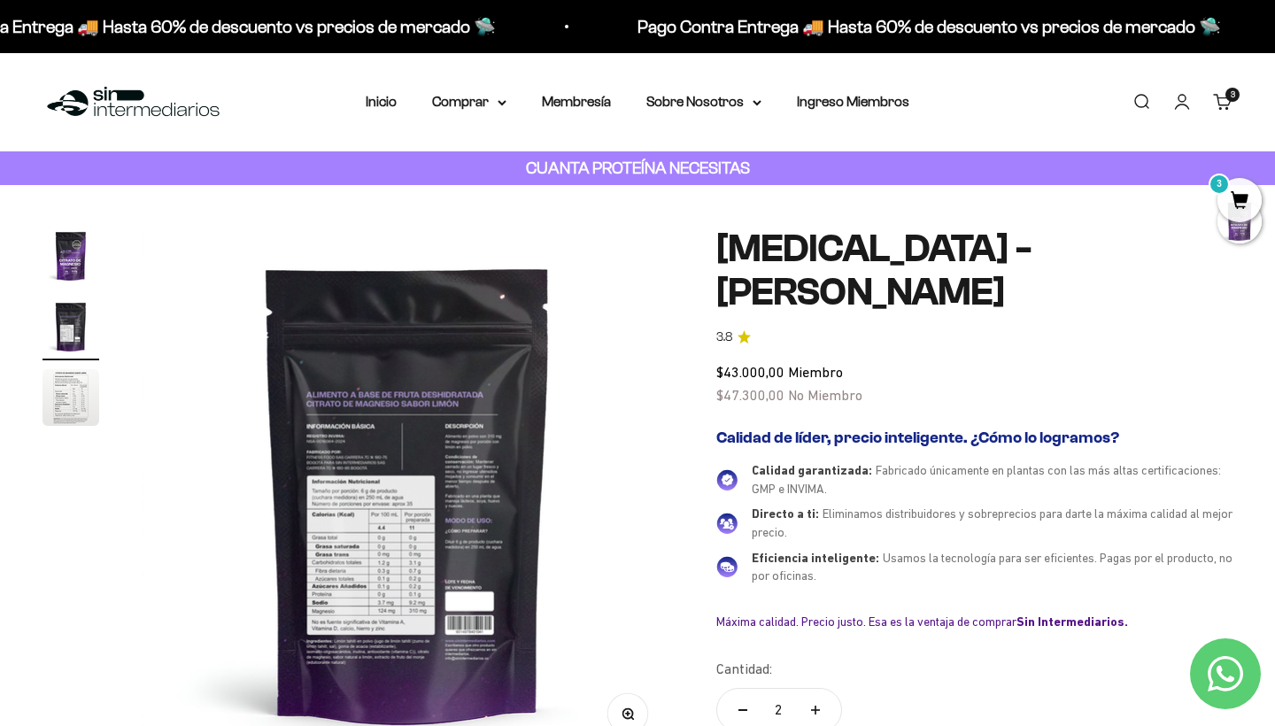
scroll to position [0, 0]
click at [476, 104] on summary "Comprar" at bounding box center [469, 101] width 74 height 23
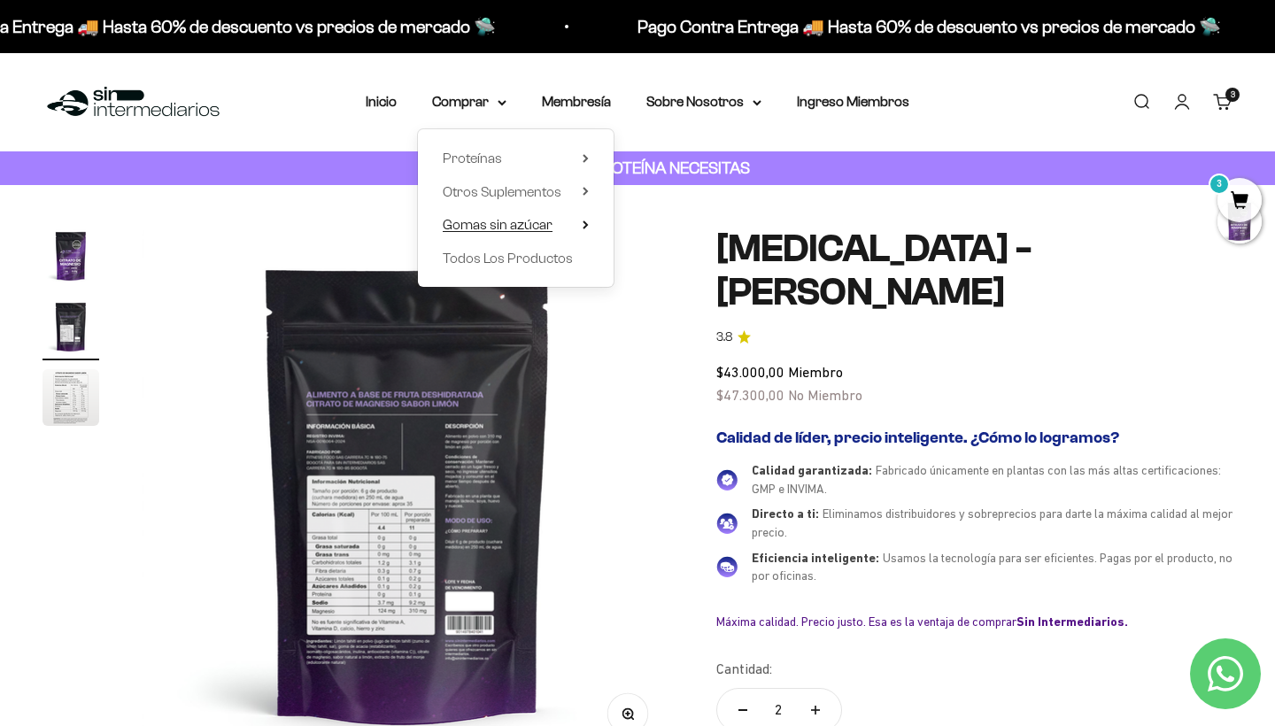
click at [483, 228] on span "Gomas sin azúcar" at bounding box center [498, 224] width 110 height 15
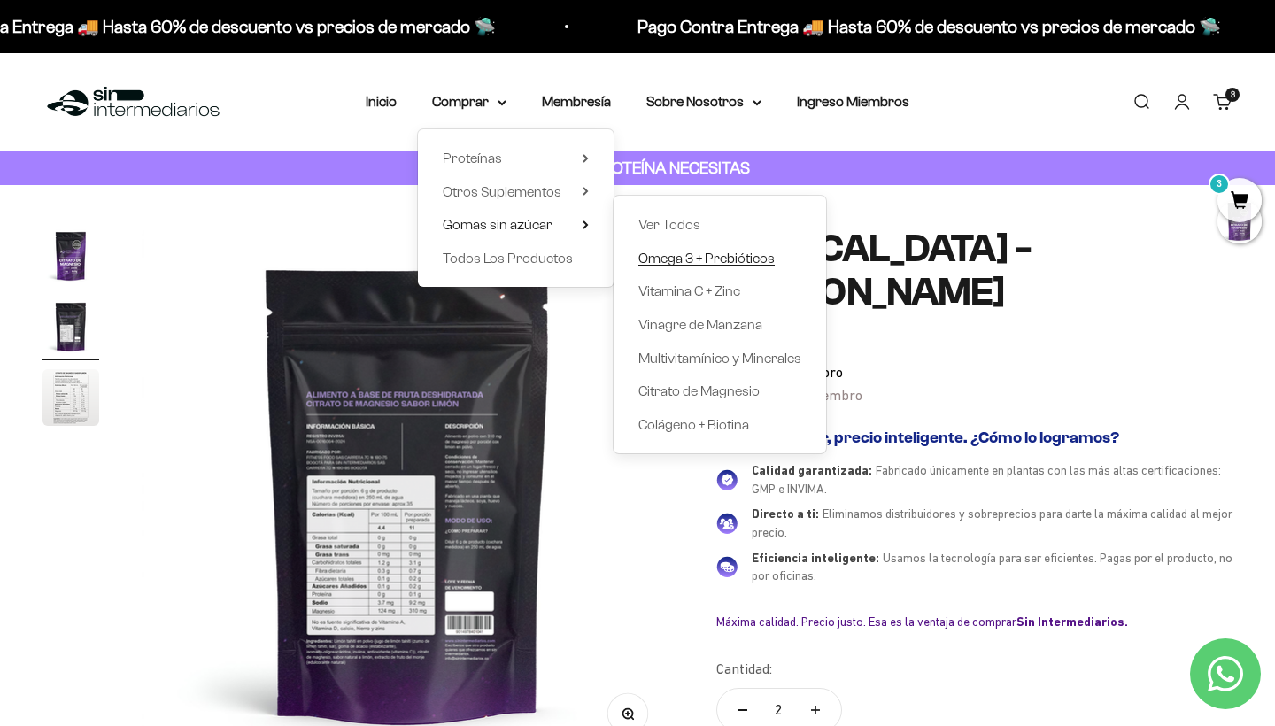
click at [697, 263] on span "Omega 3 + Prebióticos" at bounding box center [706, 258] width 136 height 15
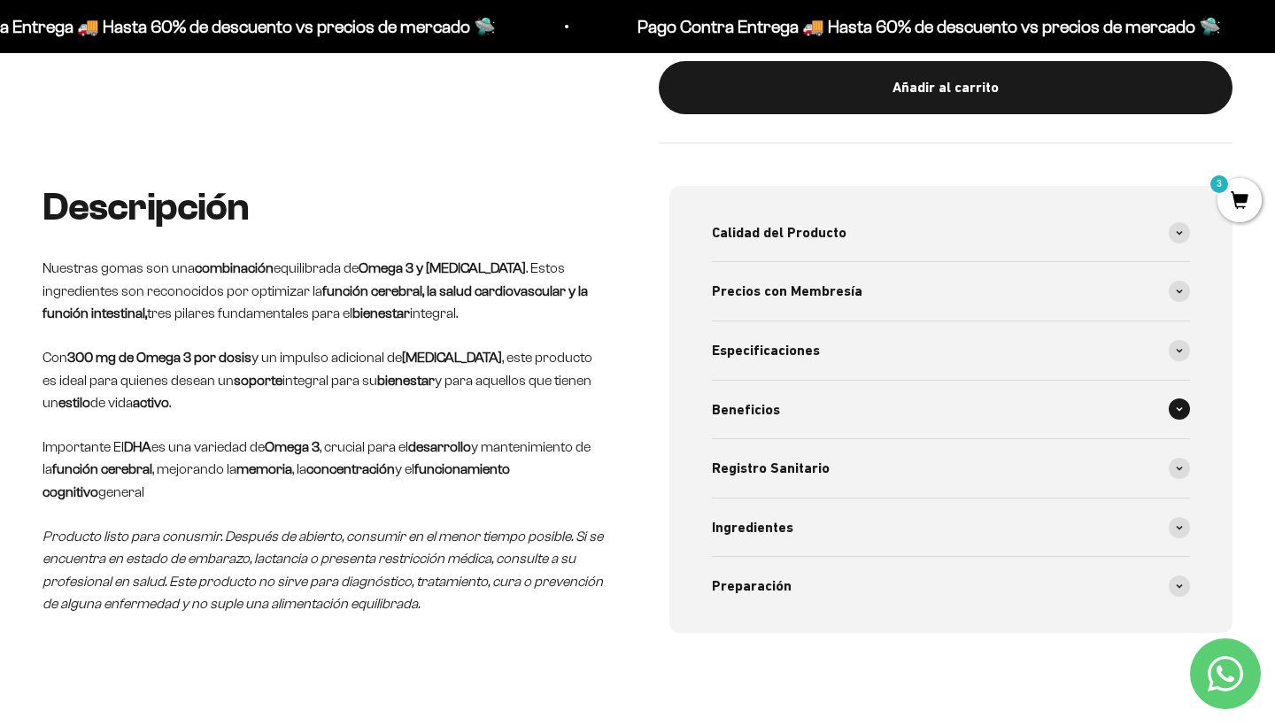
scroll to position [800, 0]
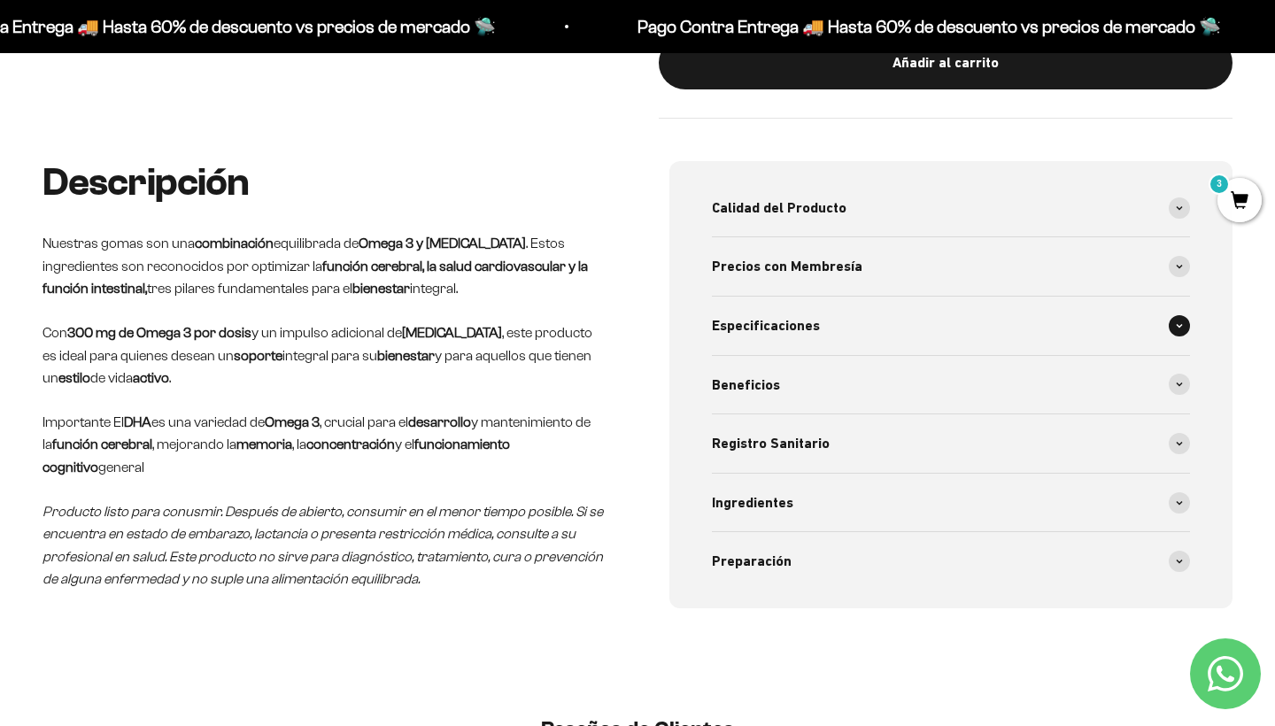
click at [768, 317] on span "Especificaciones" at bounding box center [766, 325] width 108 height 23
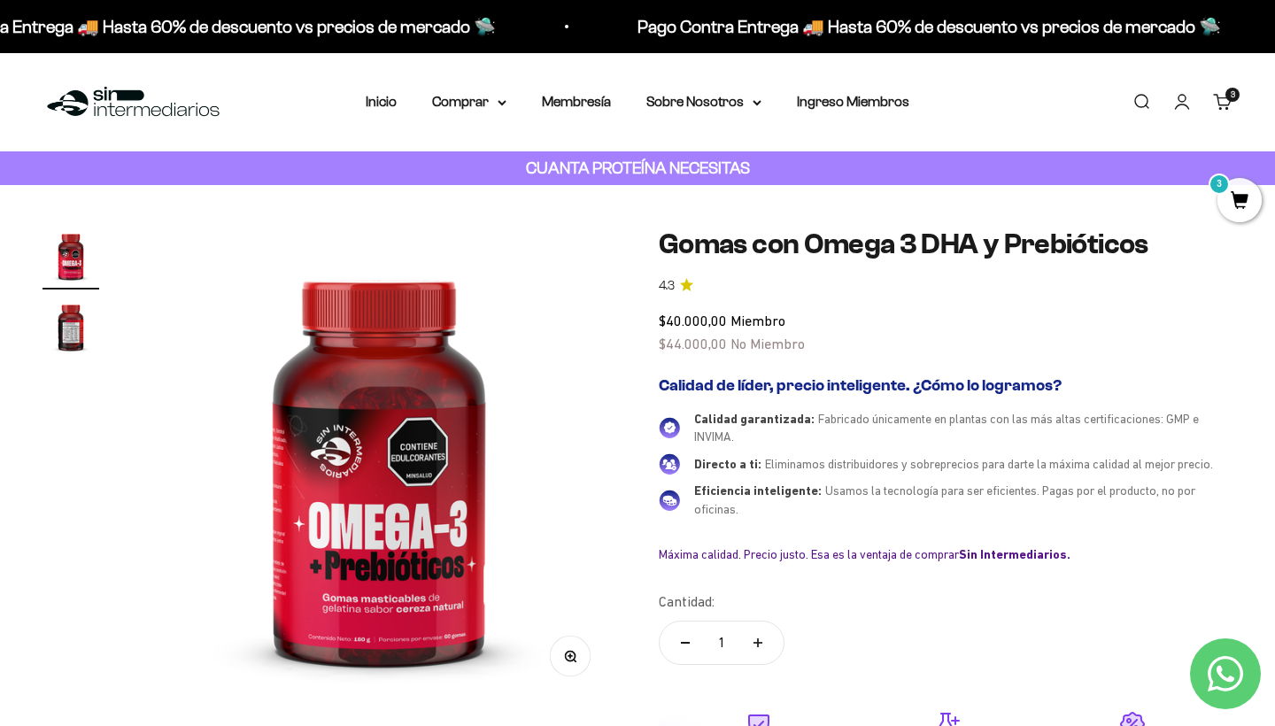
scroll to position [0, 0]
click at [444, 110] on summary "Comprar" at bounding box center [469, 101] width 74 height 23
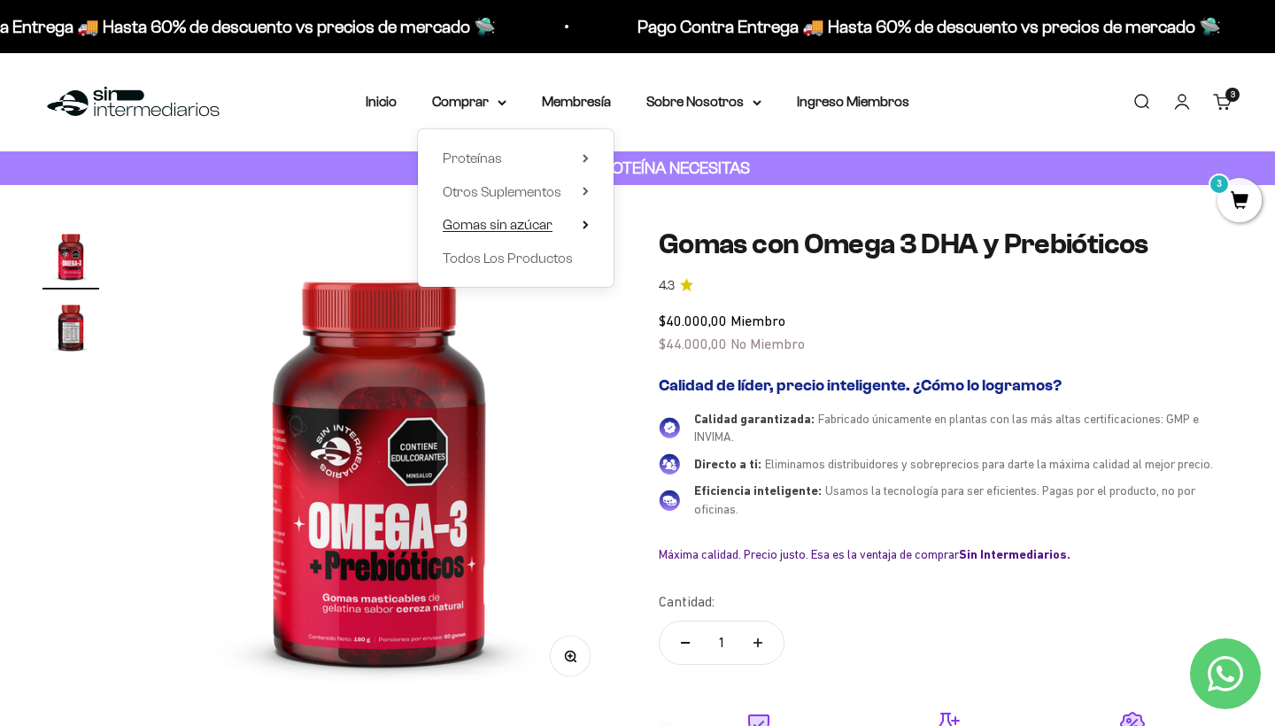
click at [485, 222] on span "Gomas sin azúcar" at bounding box center [498, 224] width 110 height 15
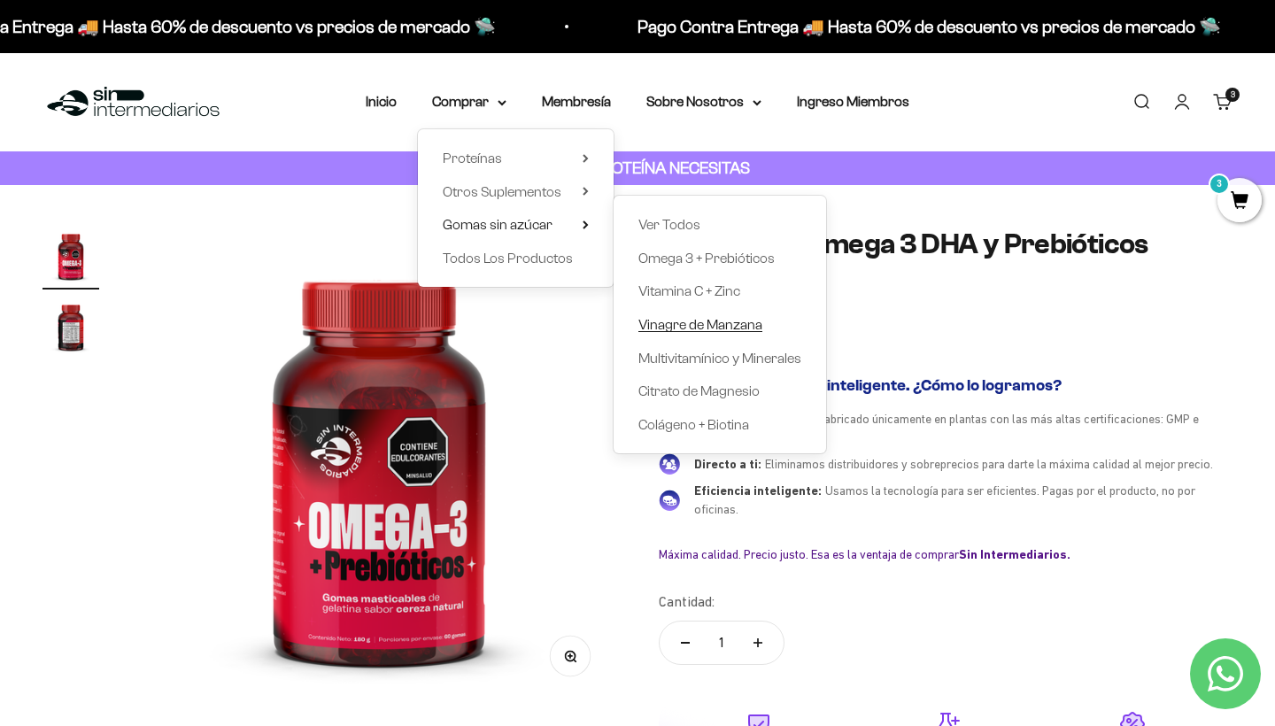
click at [709, 329] on span "Vinagre de Manzana" at bounding box center [700, 324] width 124 height 23
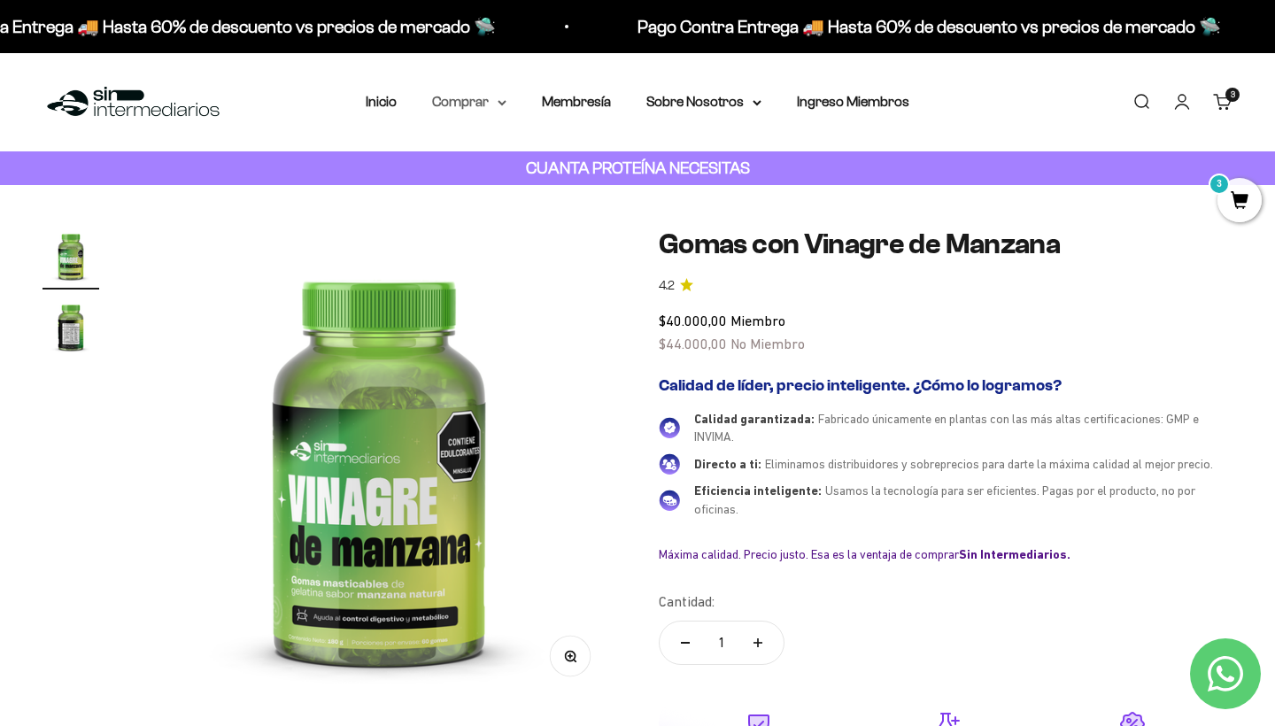
click at [465, 99] on summary "Comprar" at bounding box center [469, 101] width 74 height 23
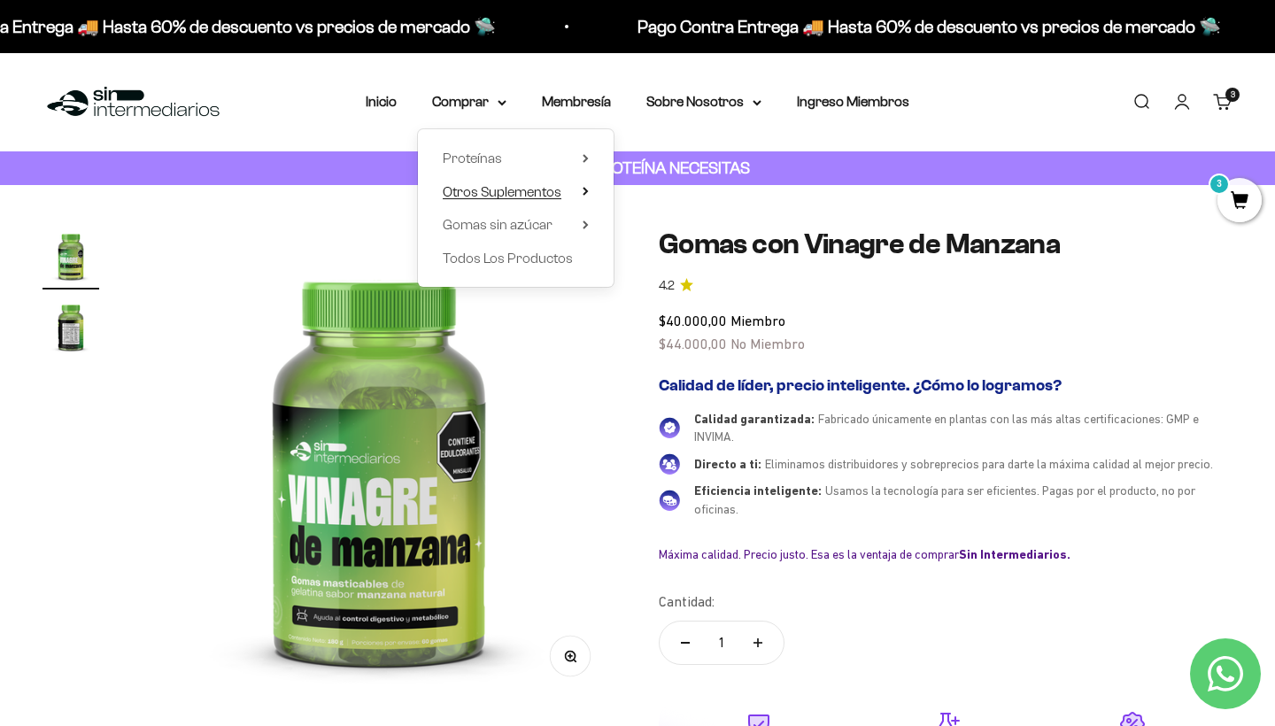
click at [484, 188] on span "Otros Suplementos" at bounding box center [502, 191] width 119 height 15
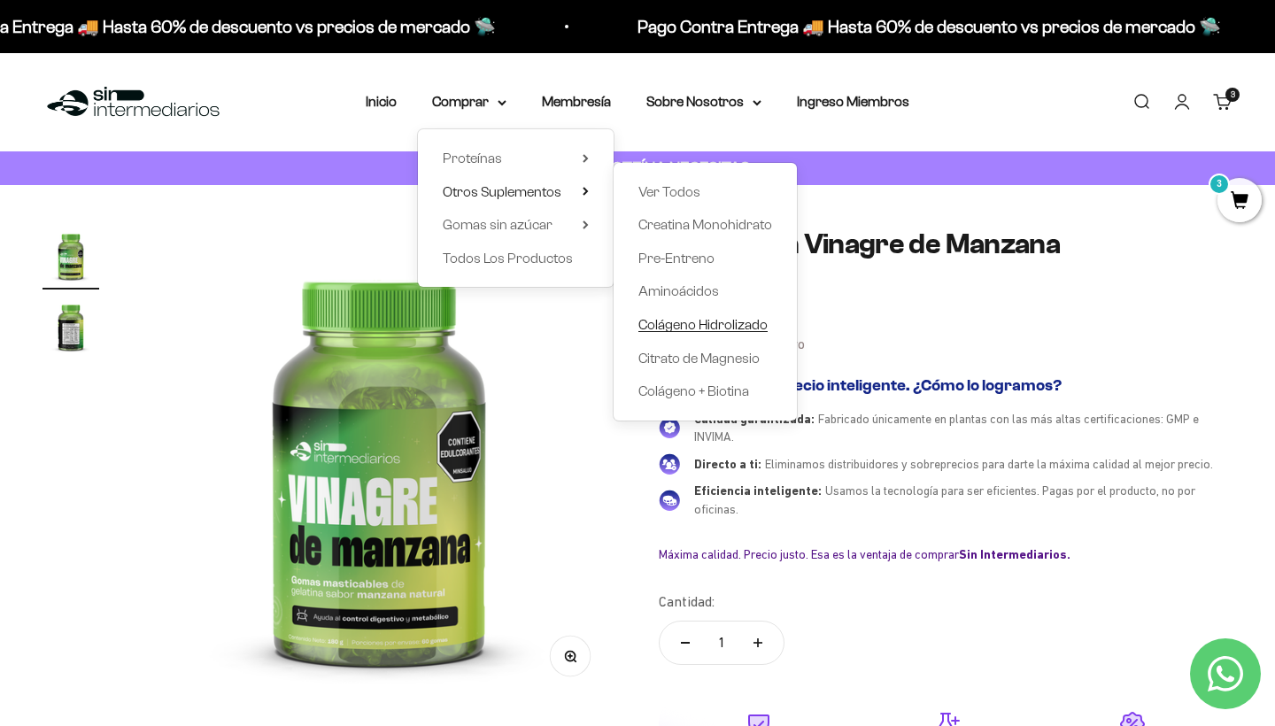
click at [673, 318] on span "Colágeno Hidrolizado" at bounding box center [702, 324] width 129 height 15
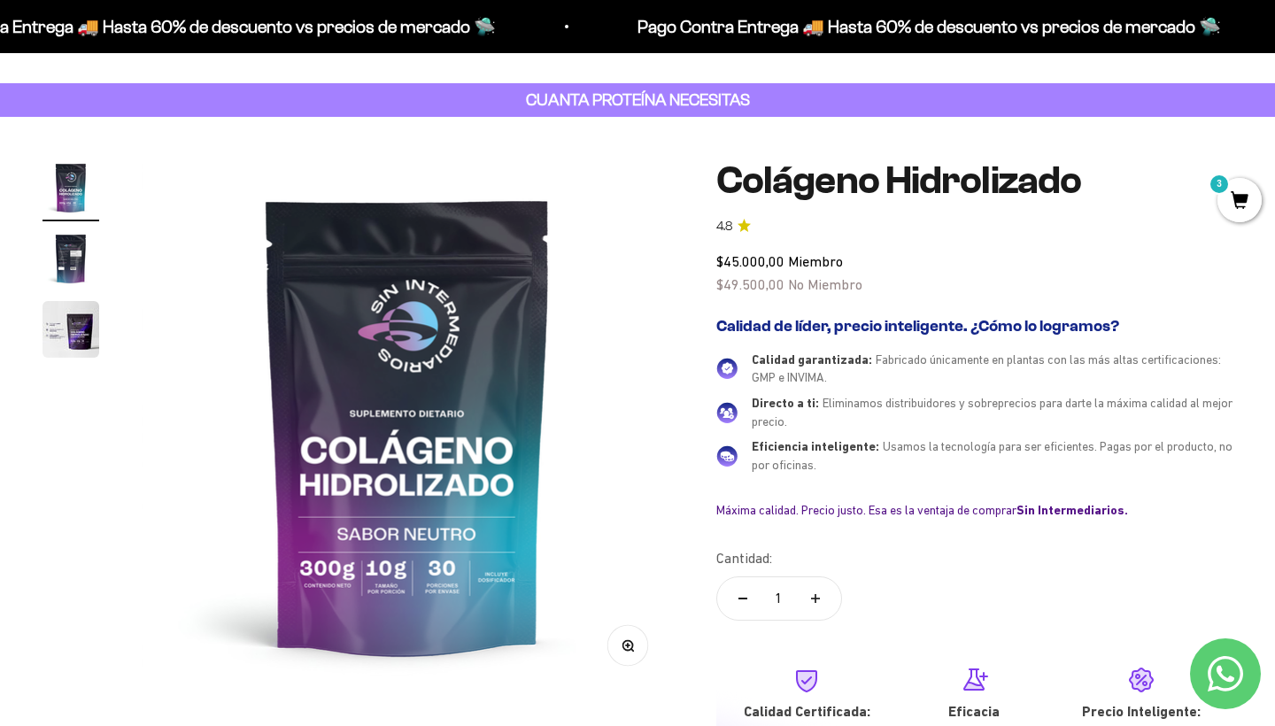
scroll to position [69, 0]
click at [1245, 206] on span "3" at bounding box center [1239, 200] width 44 height 44
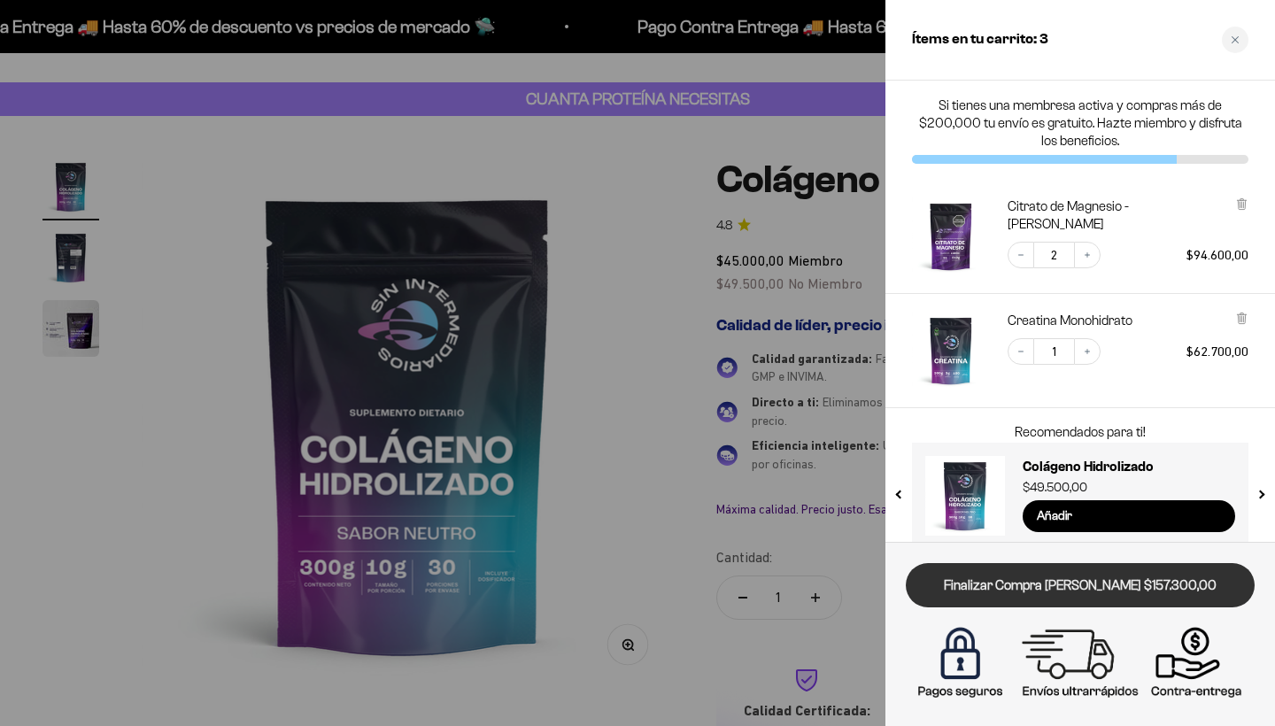
click at [1091, 590] on link "Finalizar Compra [PERSON_NAME] $157.300,00" at bounding box center [1080, 585] width 349 height 45
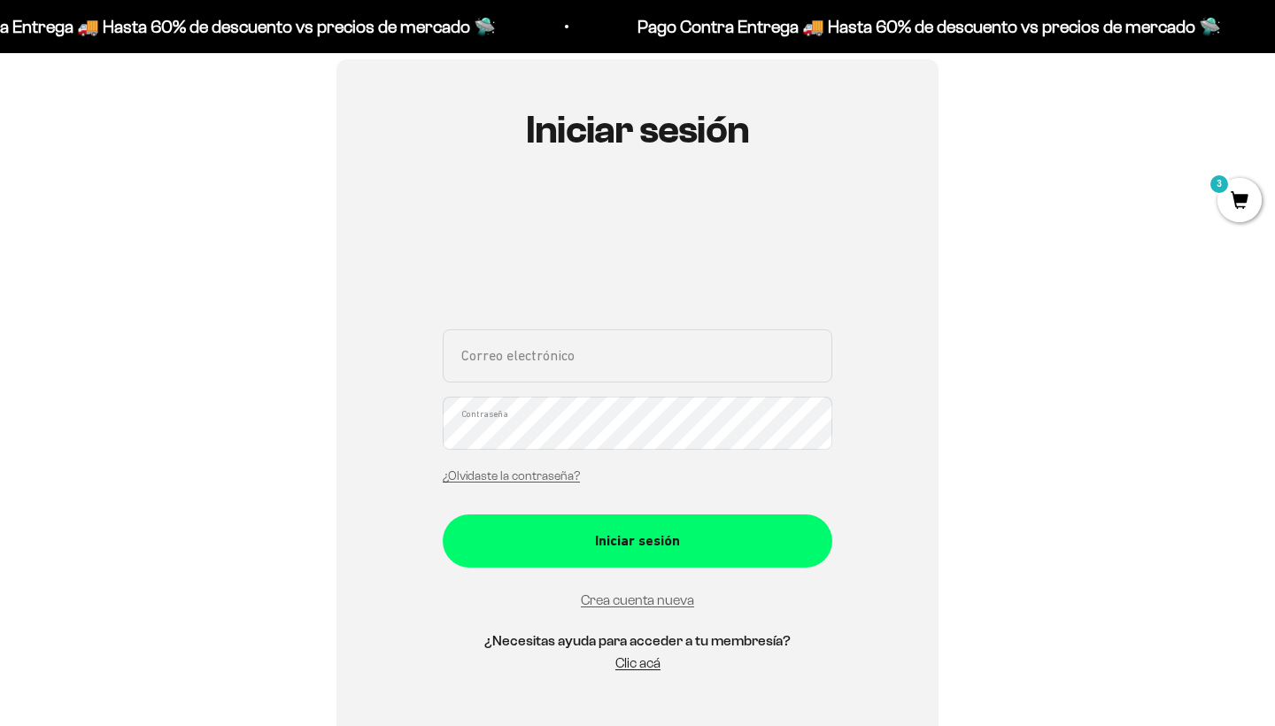
scroll to position [164, 0]
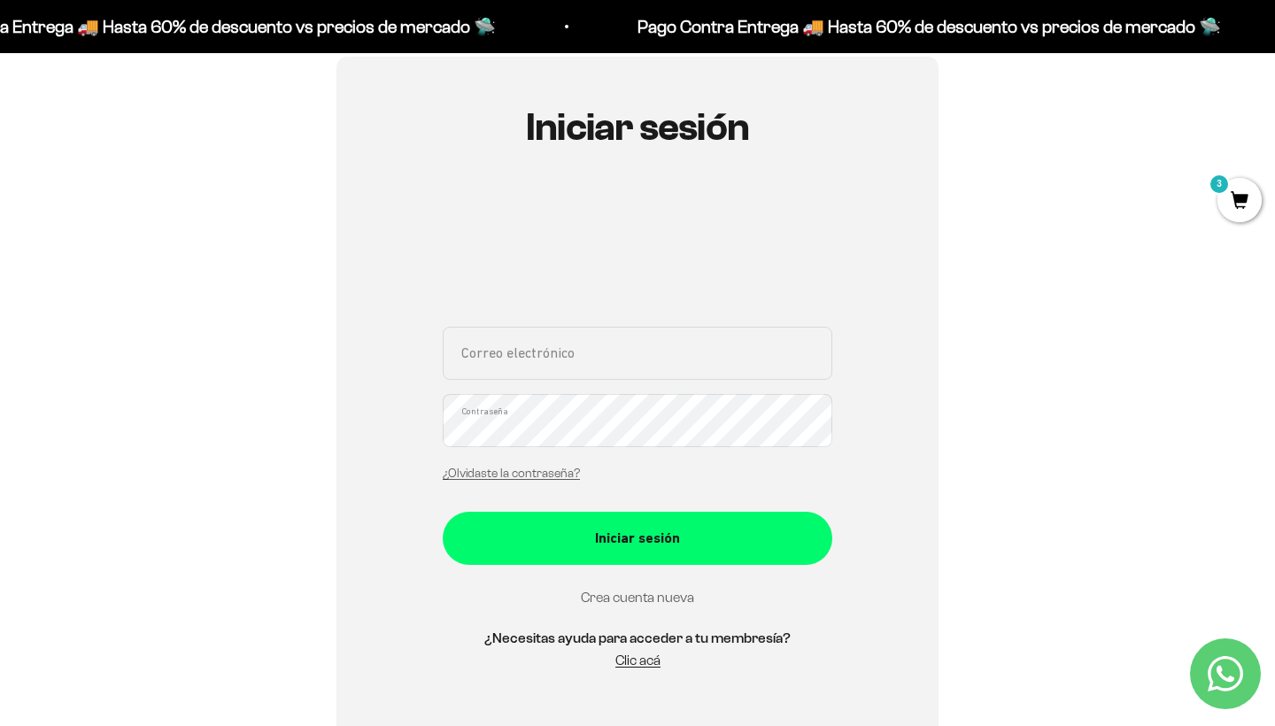
click at [605, 597] on link "Crea cuenta nueva" at bounding box center [637, 597] width 113 height 15
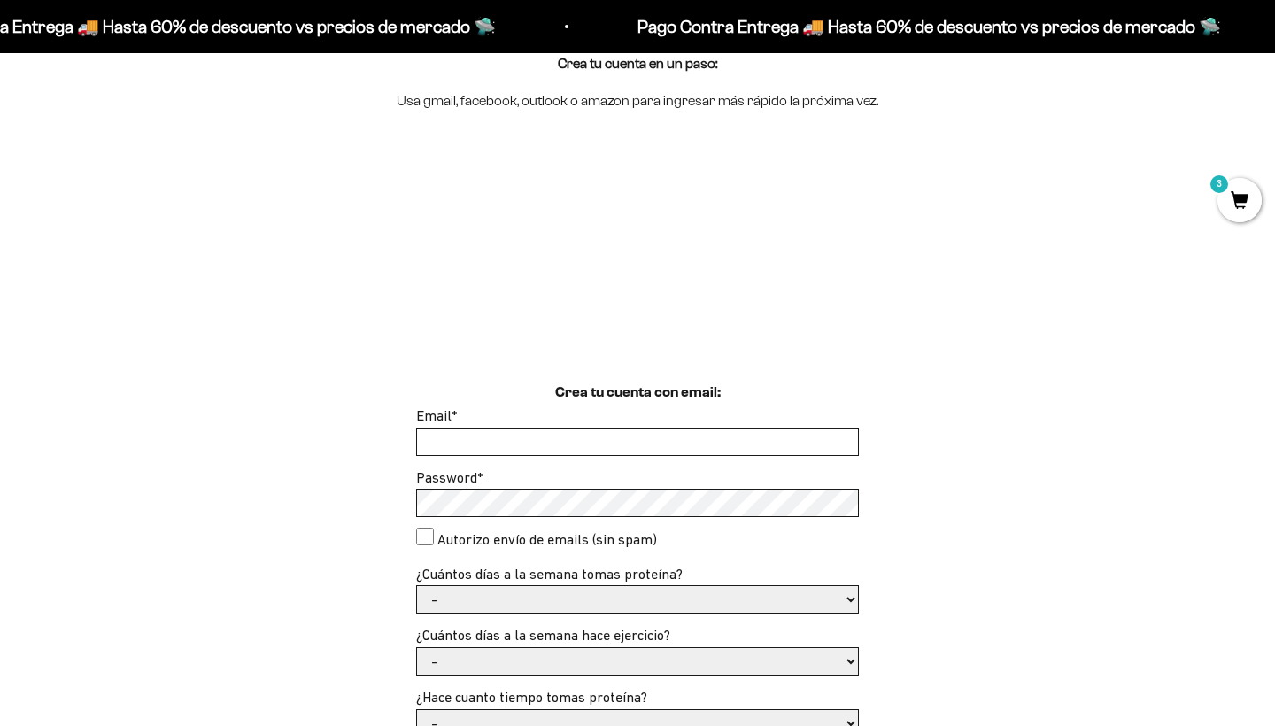
scroll to position [228, 0]
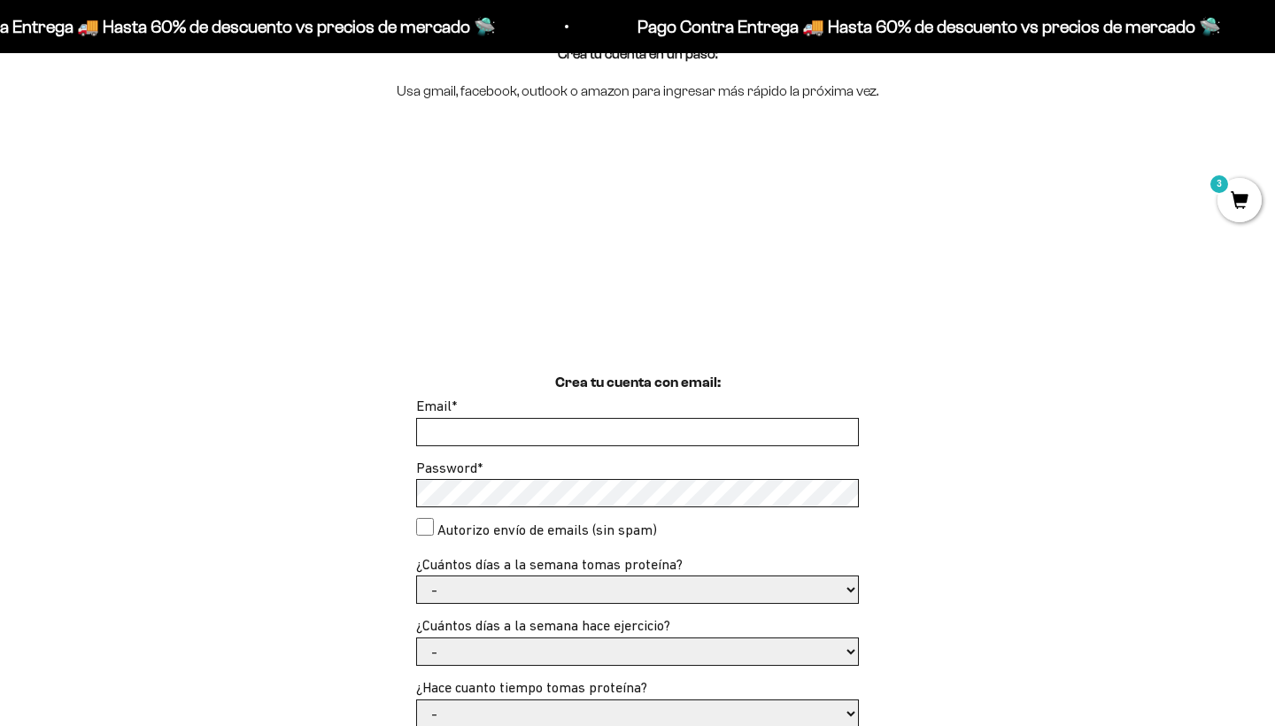
click at [579, 421] on input "Email *" at bounding box center [637, 432] width 441 height 27
type input "manuel.posso.9"
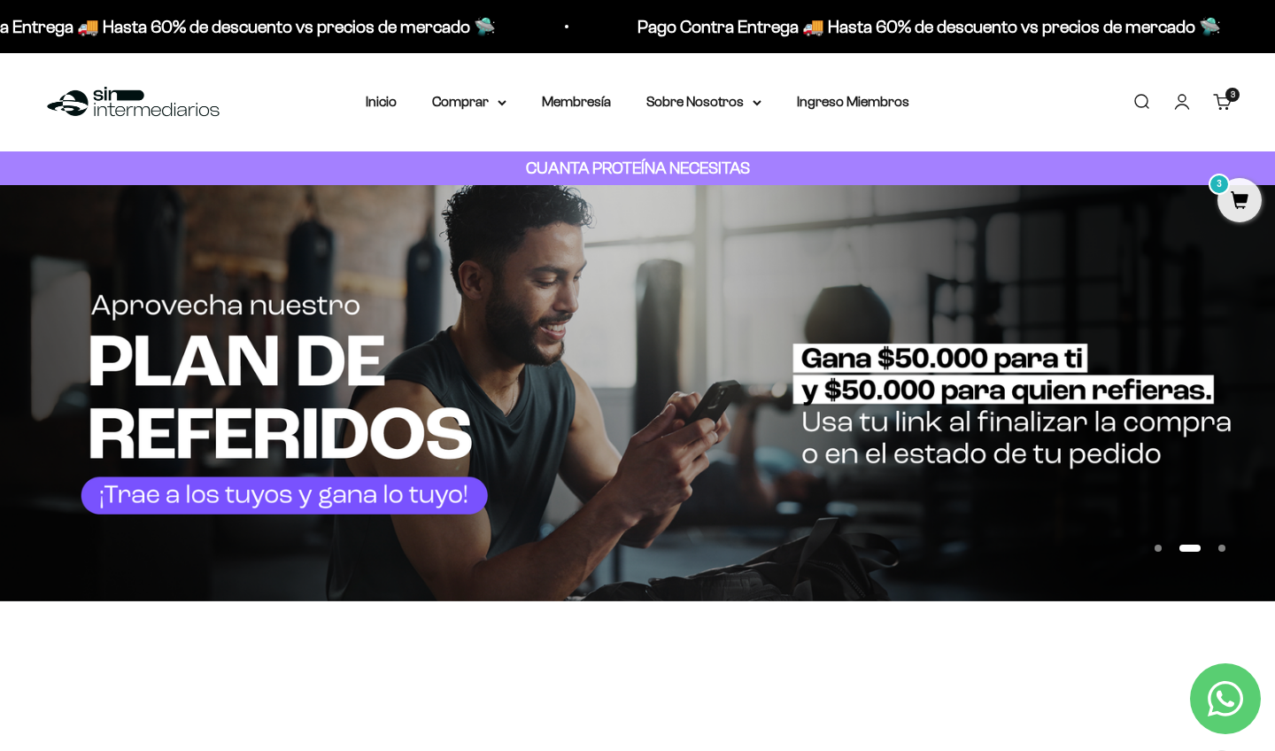
click at [1225, 90] on div "3 artículos 3" at bounding box center [1232, 95] width 14 height 14
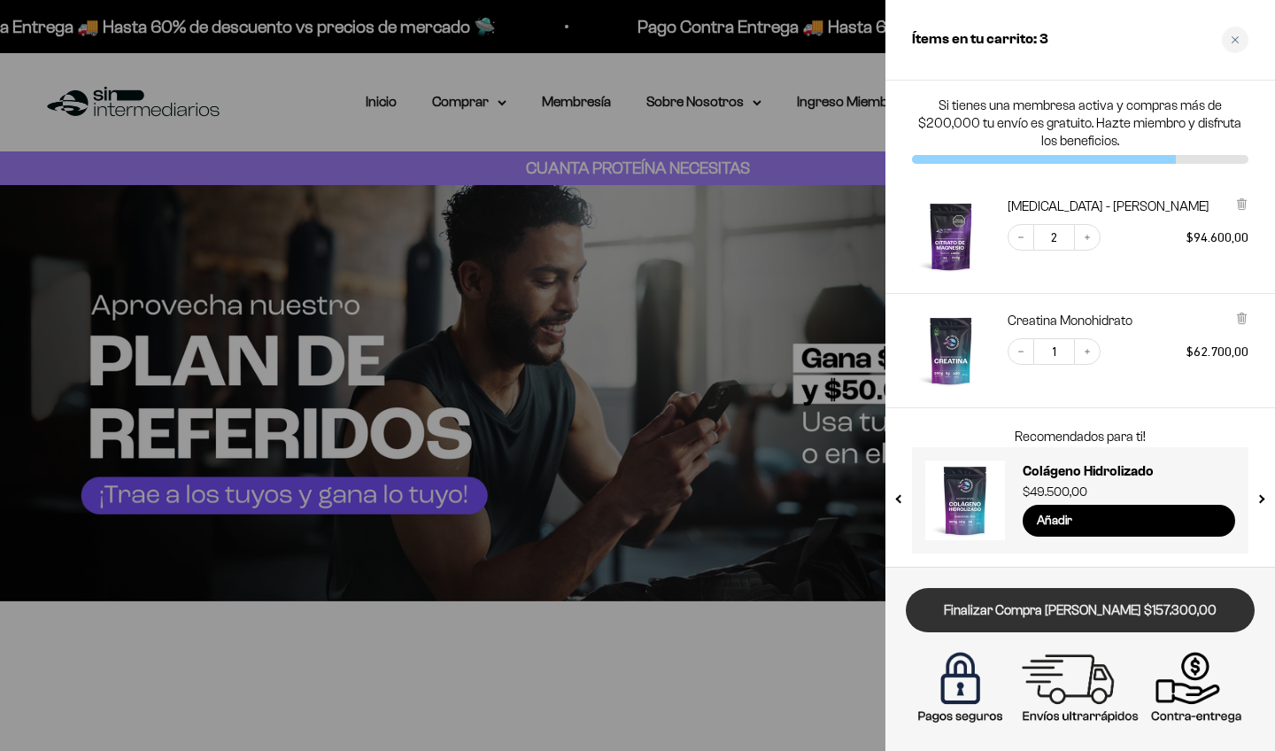
click at [1082, 612] on link "Finalizar Compra [PERSON_NAME] $157.300,00" at bounding box center [1080, 610] width 349 height 45
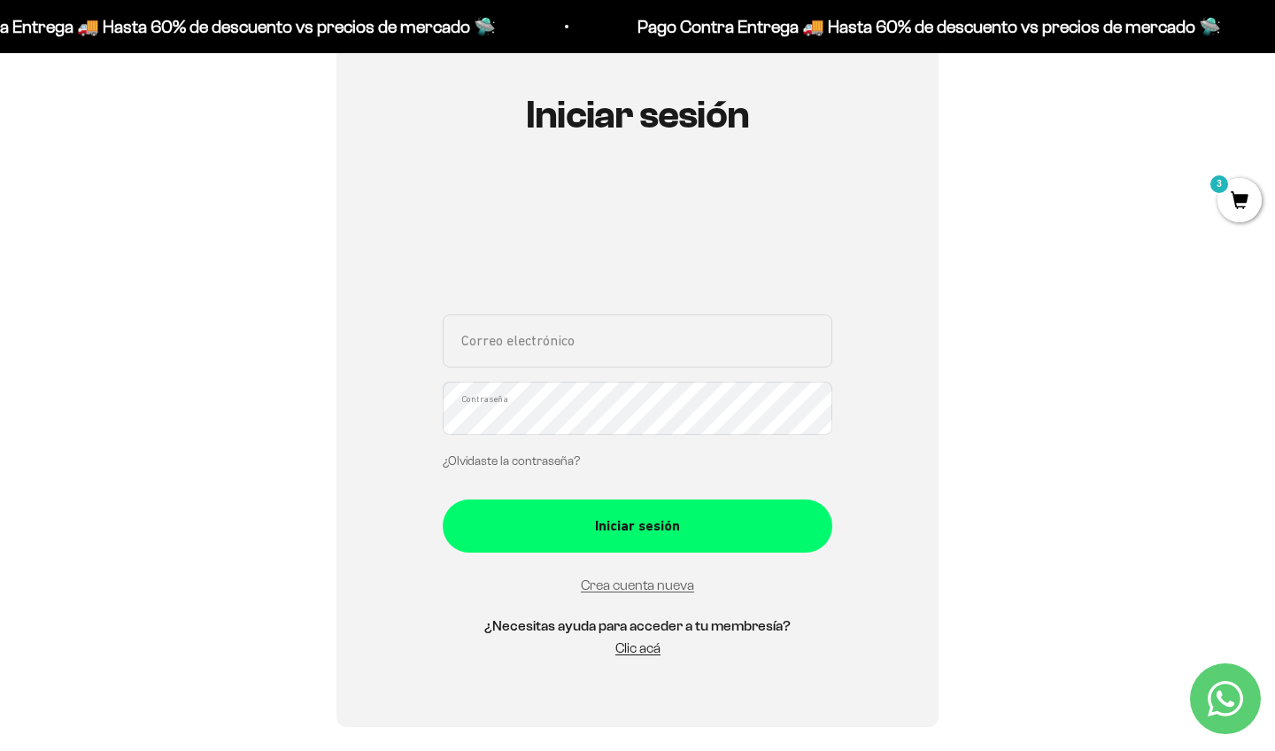
scroll to position [419, 0]
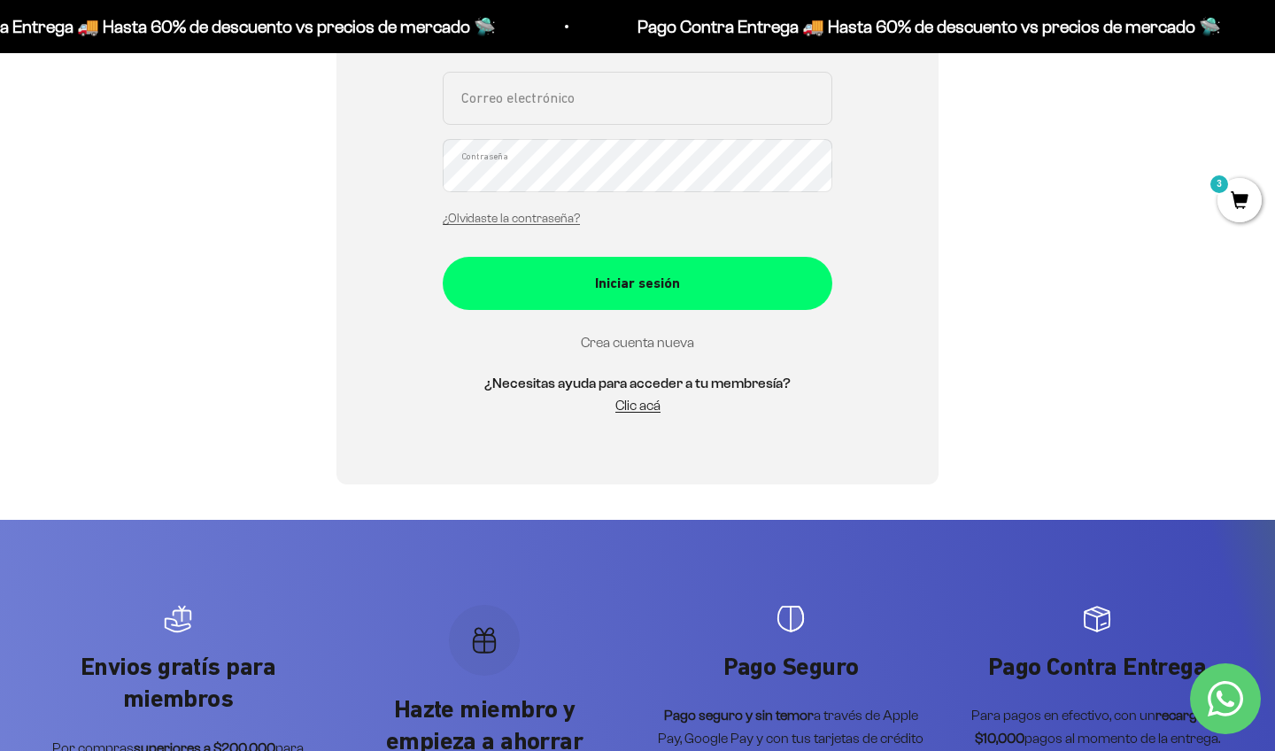
click at [614, 342] on link "Crea cuenta nueva" at bounding box center [637, 342] width 113 height 15
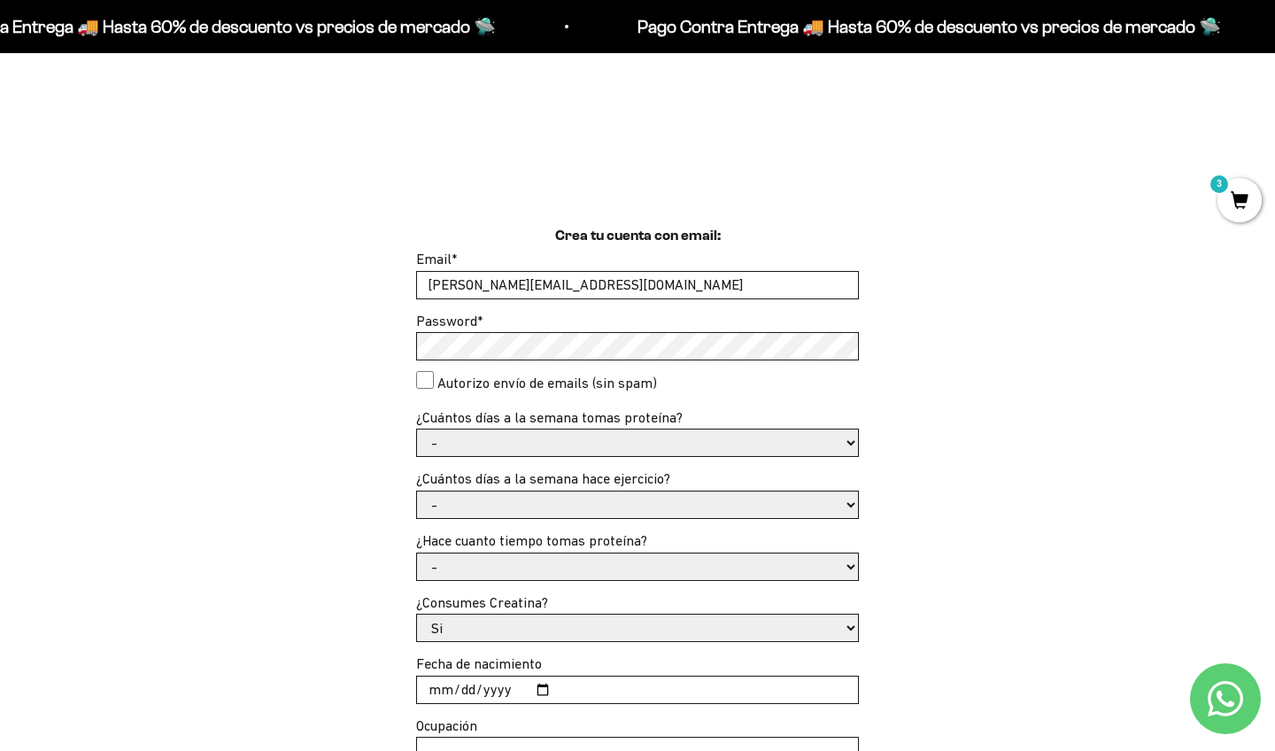
scroll to position [381, 0]
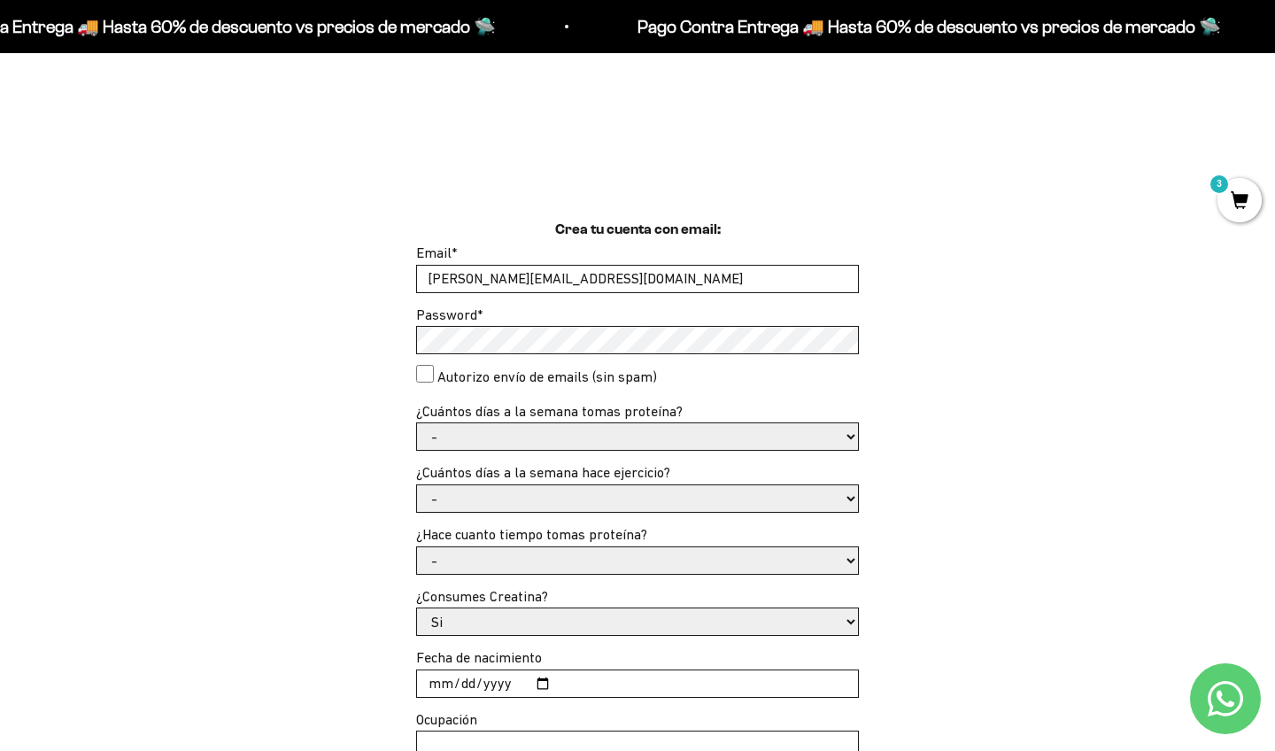
type input "[PERSON_NAME][EMAIL_ADDRESS][DOMAIN_NAME]"
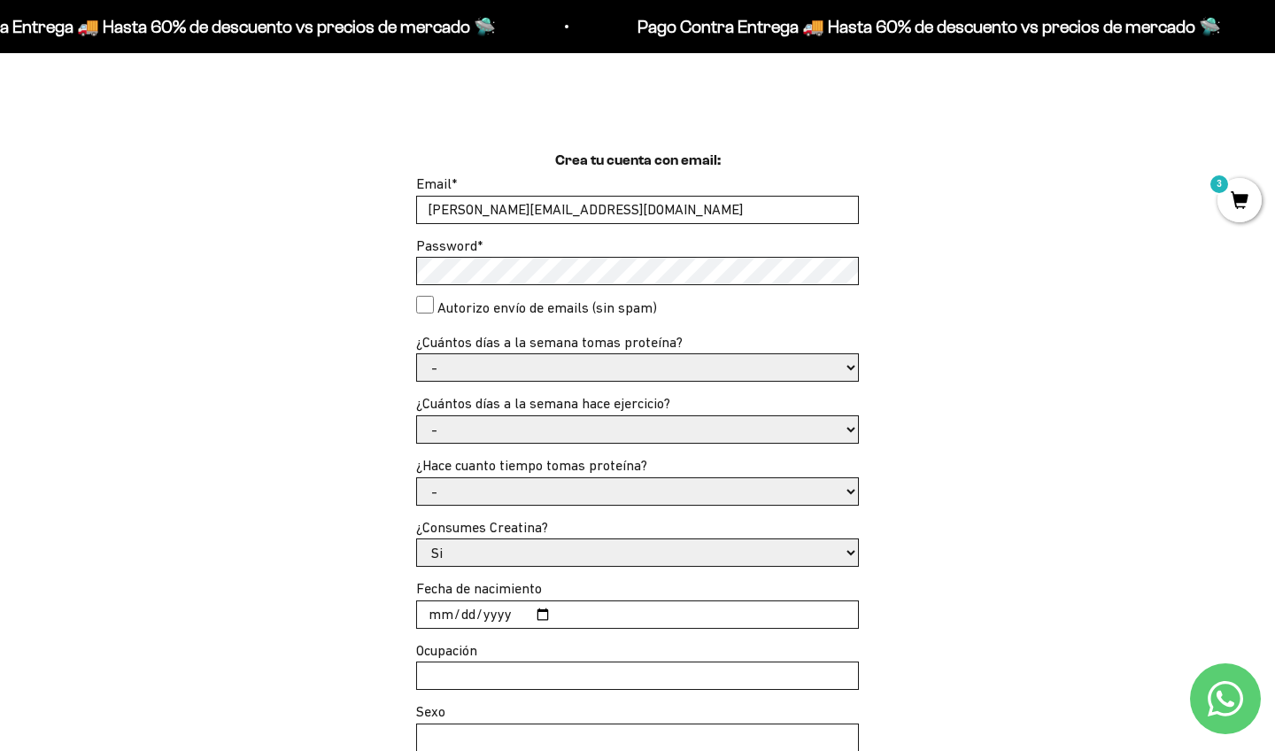
scroll to position [473, 0]
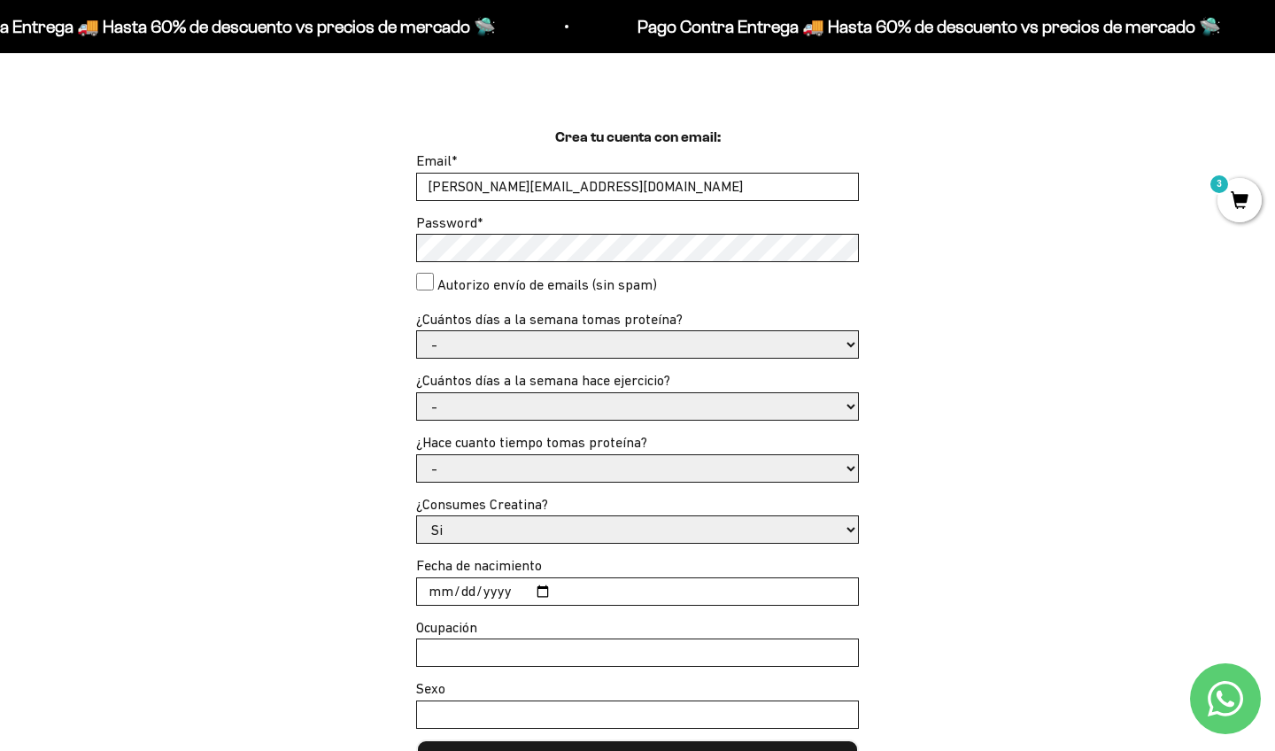
click at [381, 308] on div "Crea tu cuenta con email: Email * [PERSON_NAME][EMAIL_ADDRESS][DOMAIN_NAME] Pas…" at bounding box center [637, 460] width 1190 height 666
click at [422, 281] on consent"] "Autorizo envío de emails (sin spam)" at bounding box center [425, 282] width 18 height 18
checkbox consent"] "true"
select select "1 o 2"
select select "3 a 5 días"
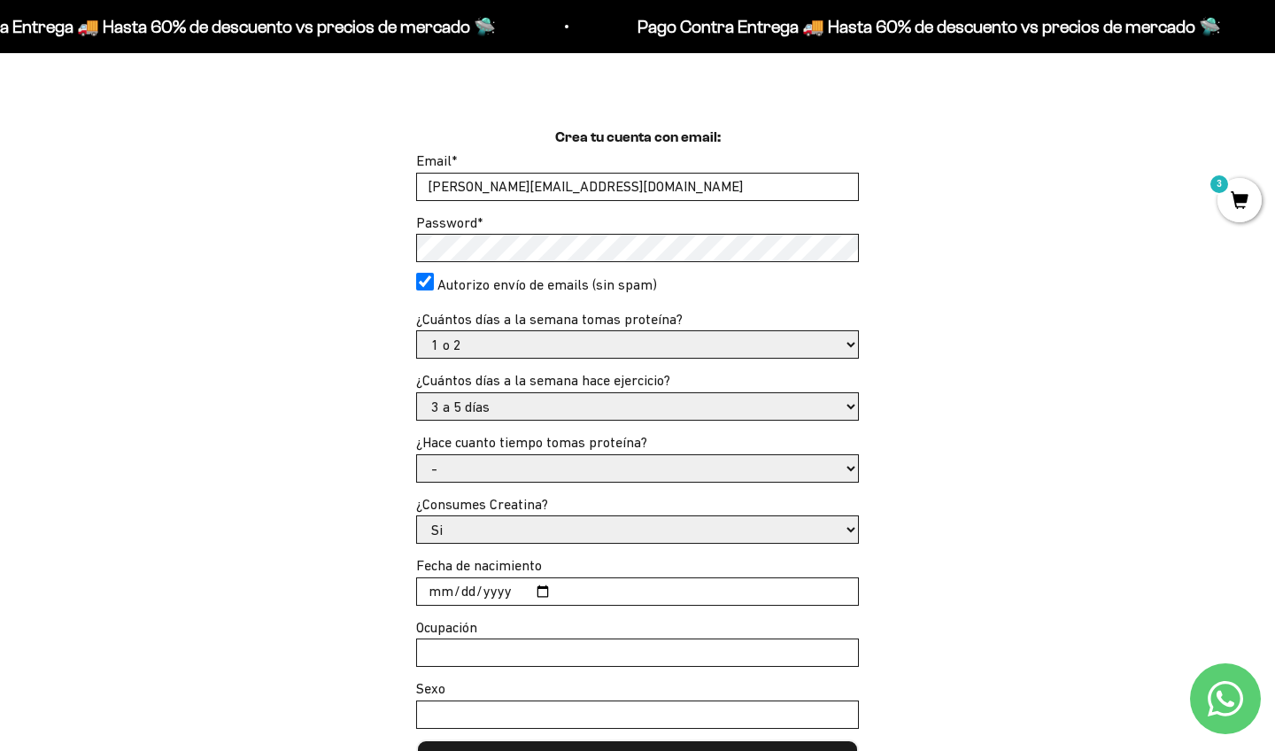
select select "Apenas estoy empezando"
click at [340, 497] on div "Crea tu cuenta con email: Email * manuel.posso.96@gmail.com Password * Autorizo…" at bounding box center [637, 460] width 1190 height 666
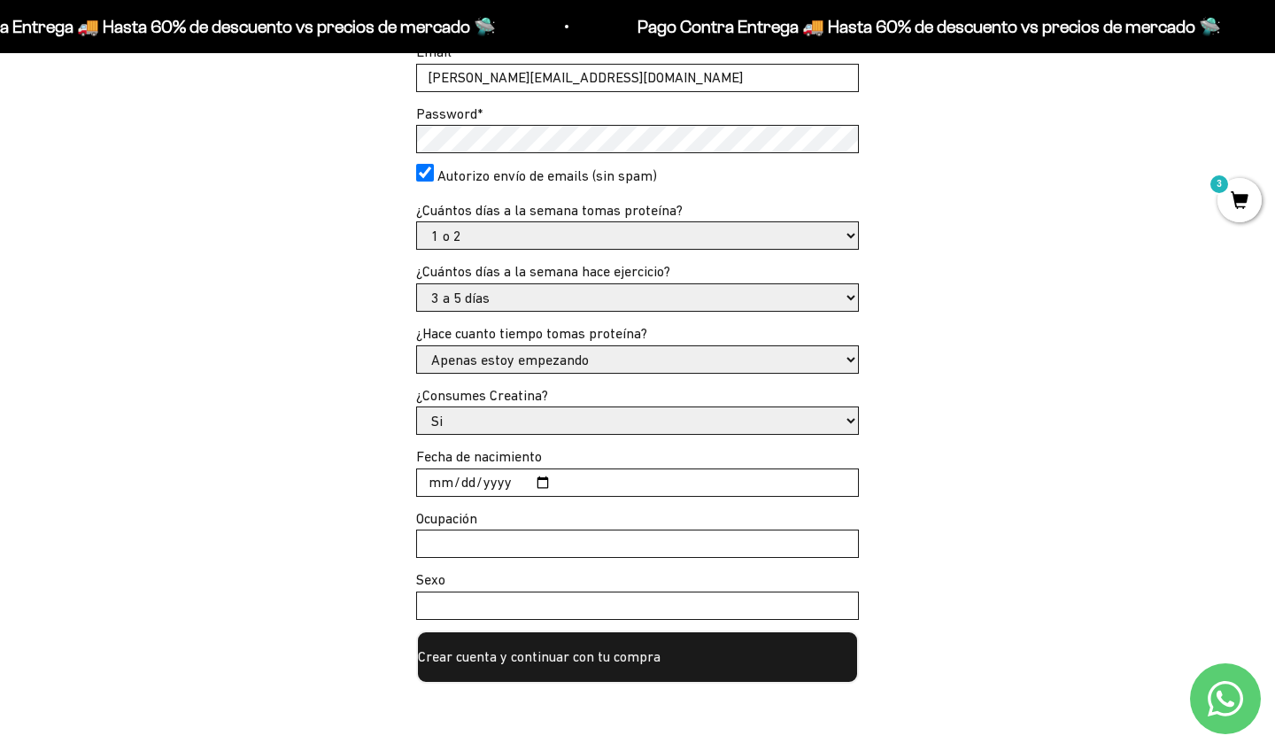
scroll to position [583, 0]
select select "No"
click at [340, 470] on div "Crea tu cuenta con email: Email * manuel.posso.96@gmail.com Password * Autorizo…" at bounding box center [637, 350] width 1190 height 666
click at [438, 471] on input "Fecha de nacimiento" at bounding box center [637, 481] width 441 height 27
click at [495, 469] on input "2025-09-01" at bounding box center [637, 481] width 441 height 27
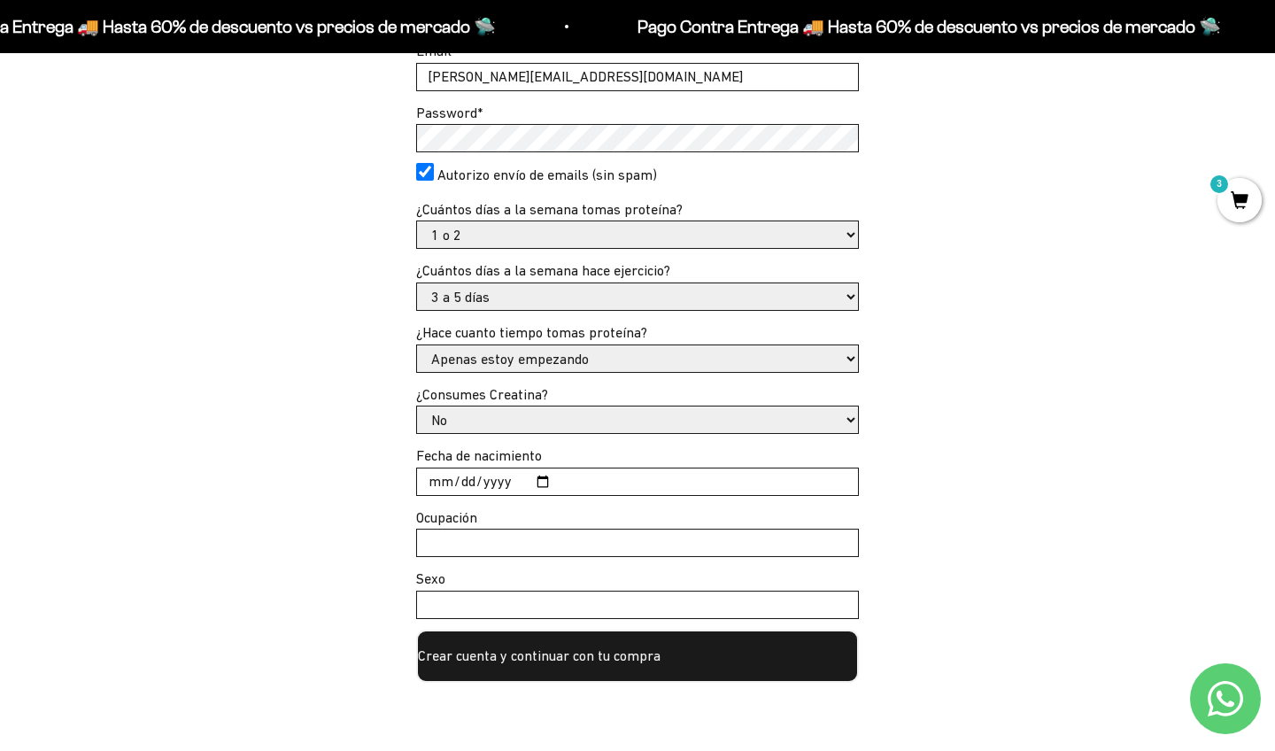
click at [441, 469] on input "2025-09-01" at bounding box center [637, 481] width 441 height 27
click at [437, 477] on input "1996-08-05" at bounding box center [637, 481] width 441 height 27
type input "1996-05-08"
click at [365, 553] on div "Crea tu cuenta con email: Email * manuel.posso.96@gmail.com Password * Autorizo…" at bounding box center [637, 350] width 1190 height 666
click at [457, 534] on input "Ocupación" at bounding box center [637, 542] width 441 height 27
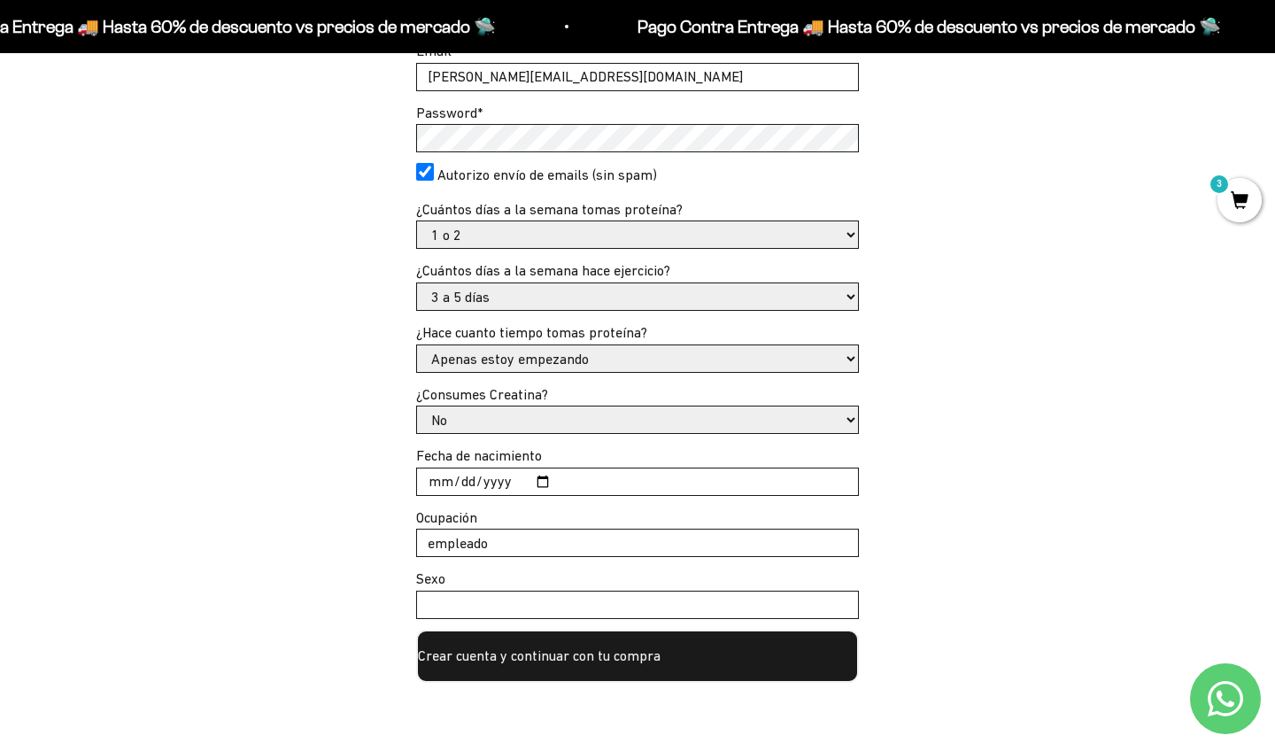
type input "empleado"
click at [471, 603] on input "Sexo" at bounding box center [637, 604] width 441 height 27
type input "masculino"
click at [221, 633] on div "Crea tu cuenta con email: Email * manuel.posso.96@gmail.com Password * Autorizo…" at bounding box center [637, 350] width 1190 height 666
click at [455, 651] on button "Crear cuenta y continuar con tu compra" at bounding box center [637, 655] width 443 height 53
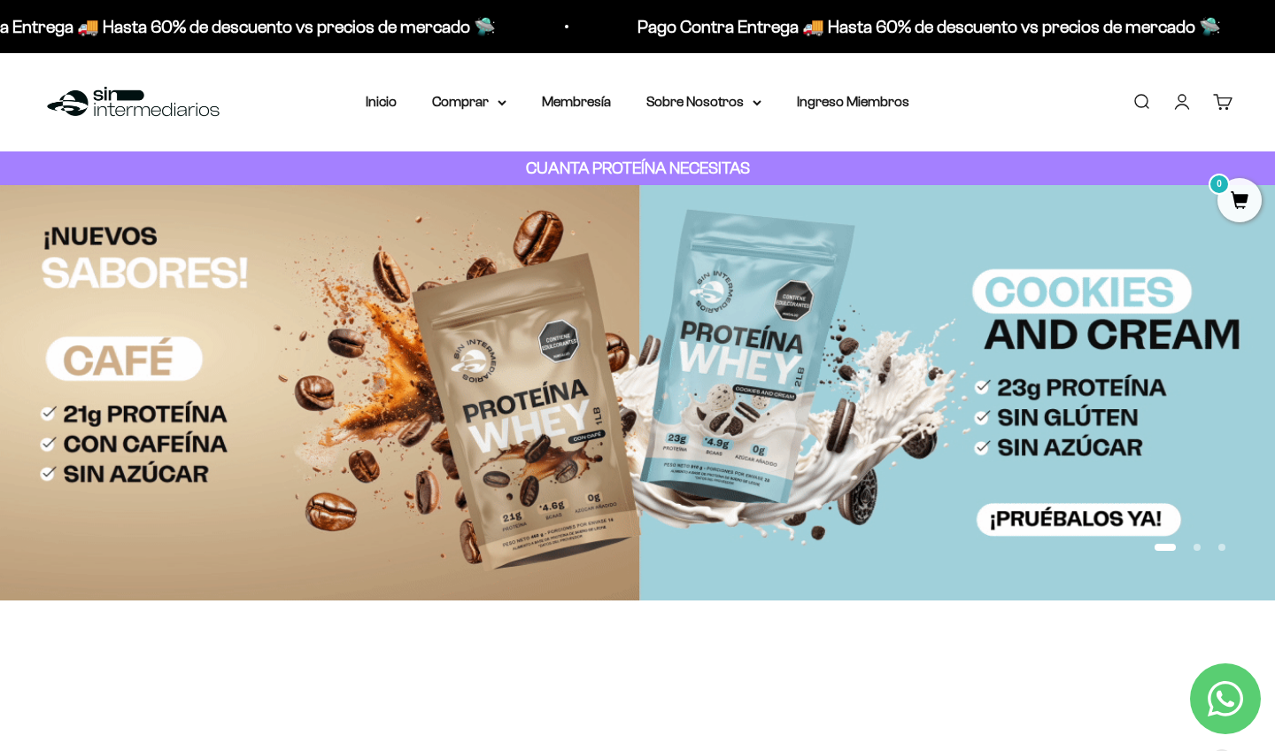
click at [1186, 99] on link "Cuenta" at bounding box center [1181, 101] width 19 height 19
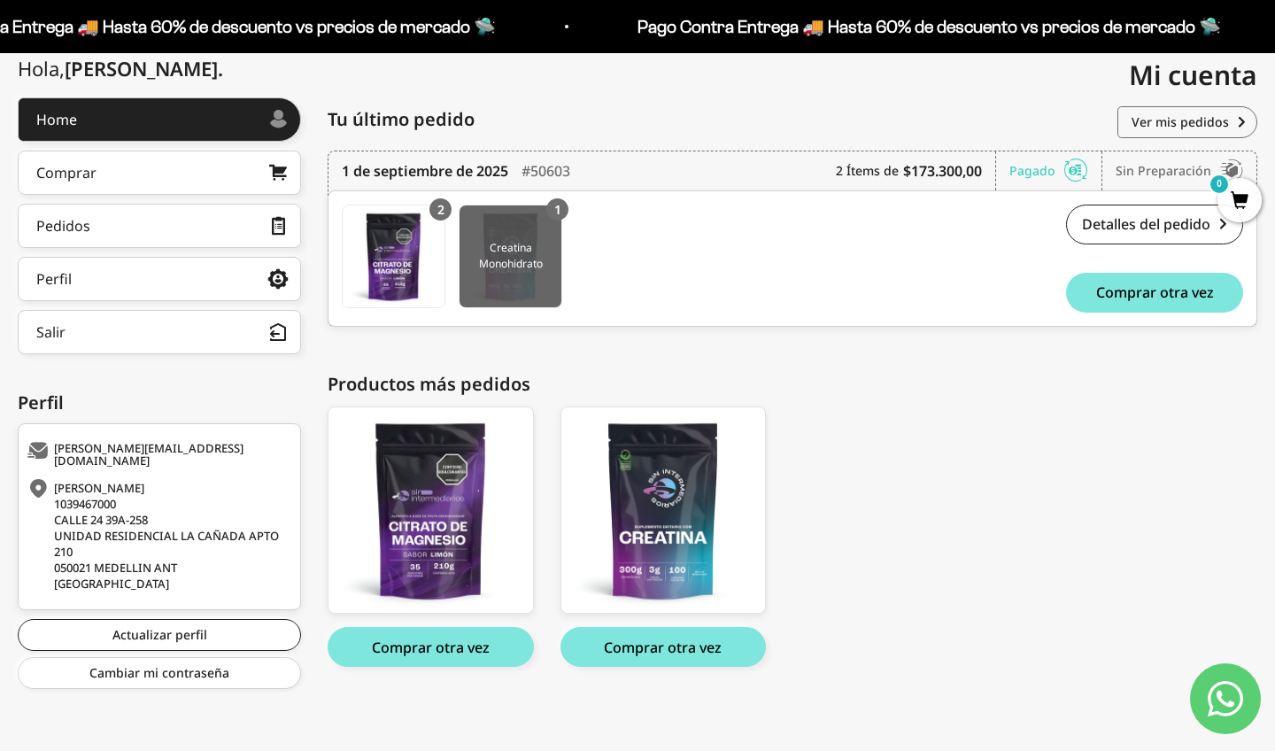
scroll to position [205, 0]
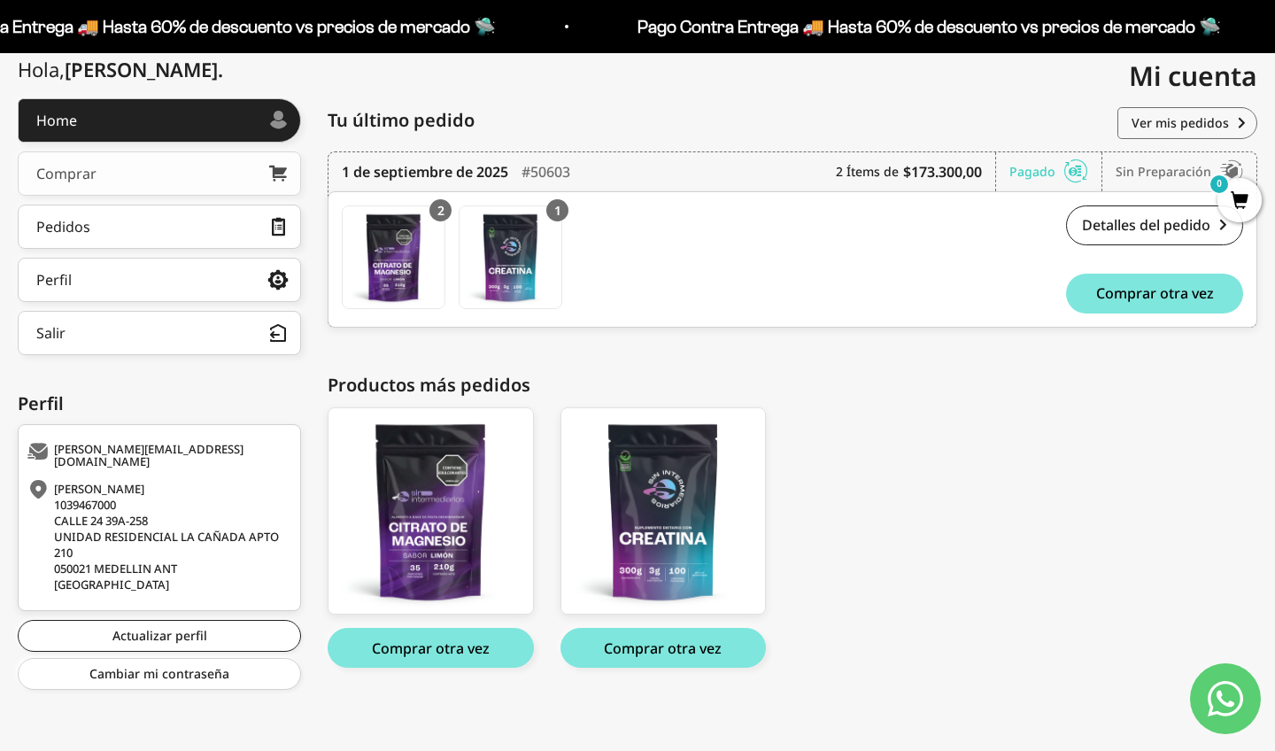
click at [75, 166] on div "Comprar" at bounding box center [66, 173] width 60 height 14
click at [1100, 220] on link "Detalles del pedido" at bounding box center [1154, 225] width 177 height 40
